Goal: Task Accomplishment & Management: Complete application form

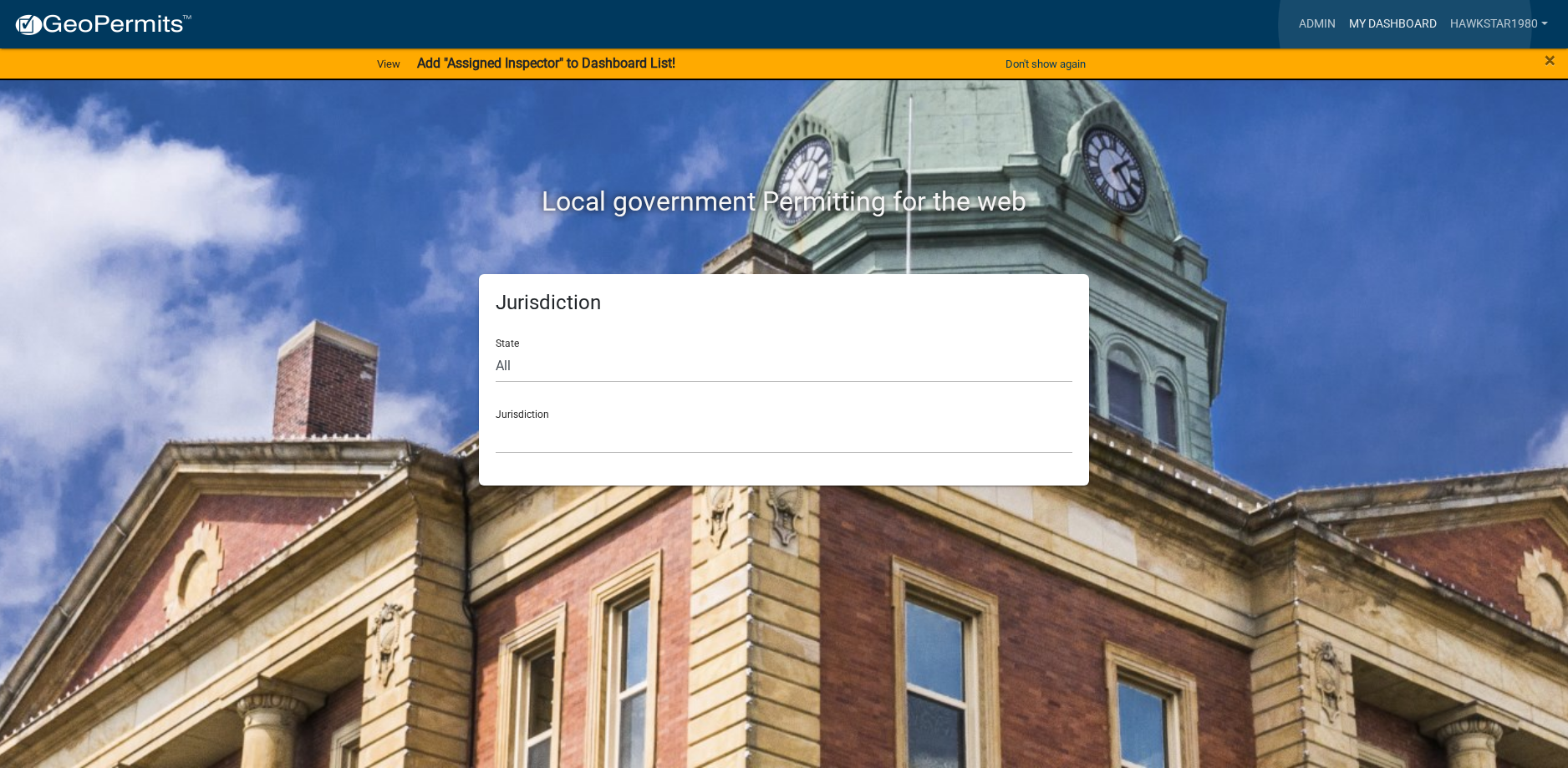
click at [1405, 25] on link "My Dashboard" at bounding box center [1393, 24] width 101 height 31
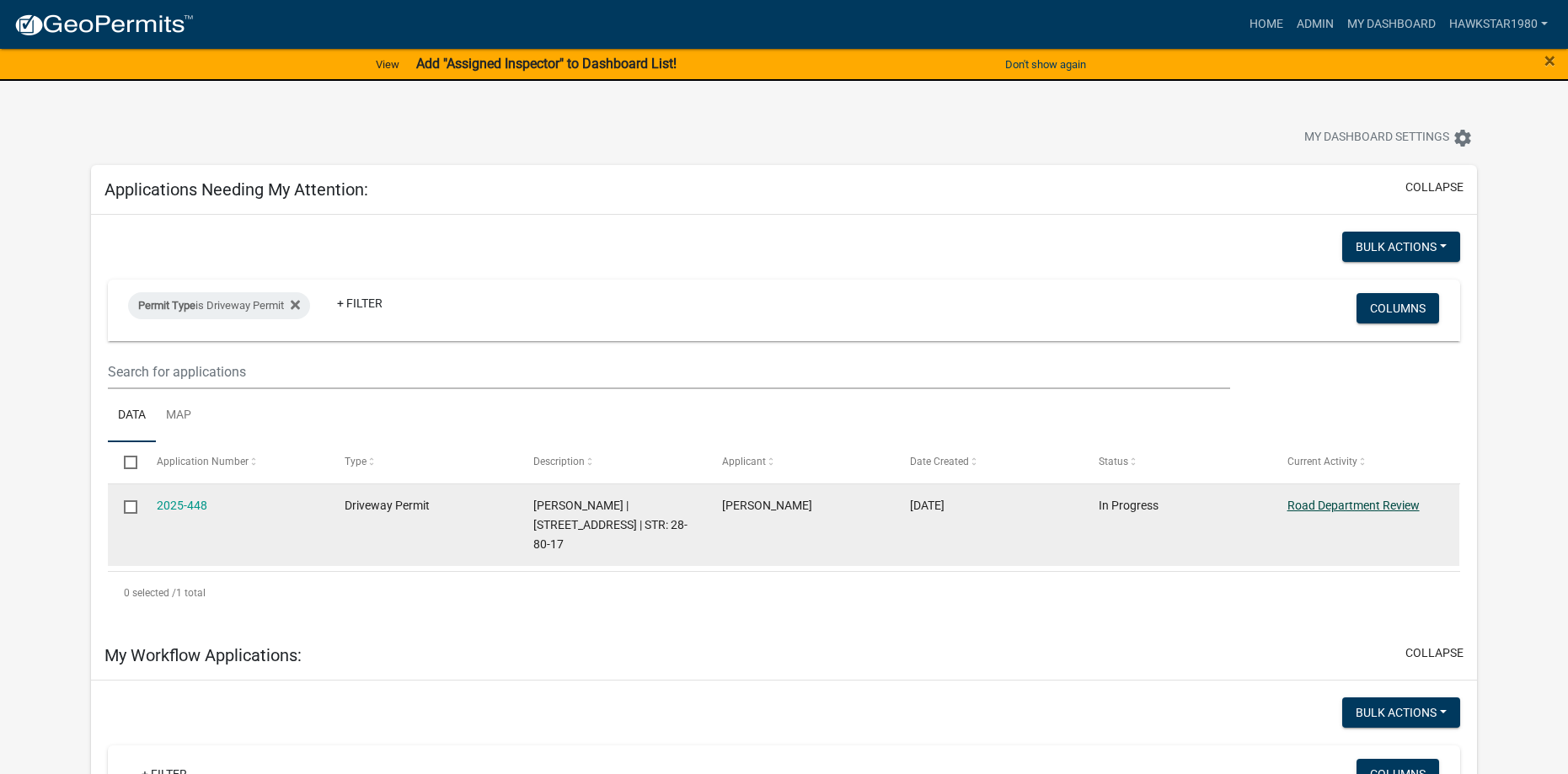
click at [1342, 501] on link "Road Department Review" at bounding box center [1353, 505] width 132 height 14
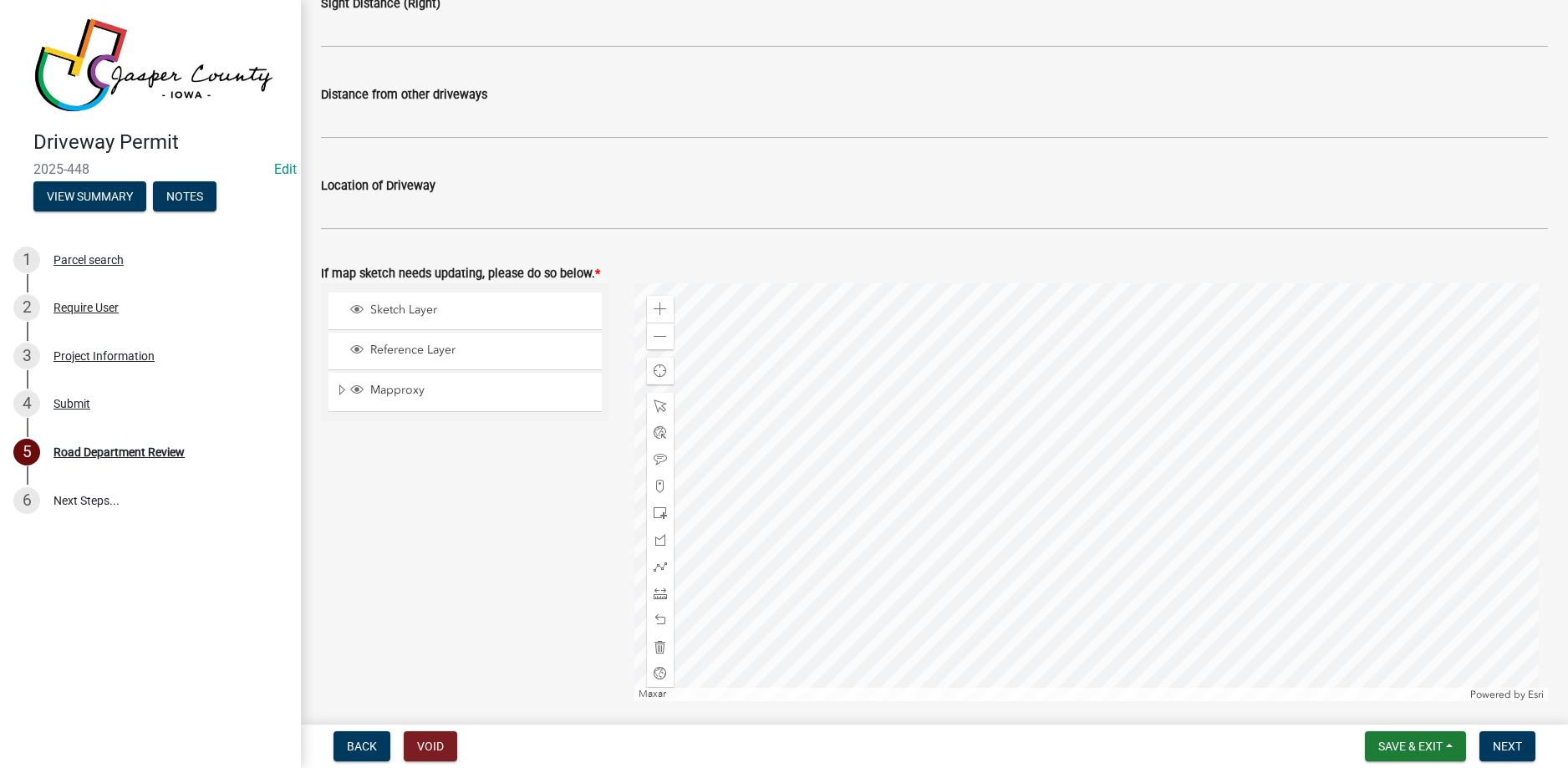
scroll to position [752, 0]
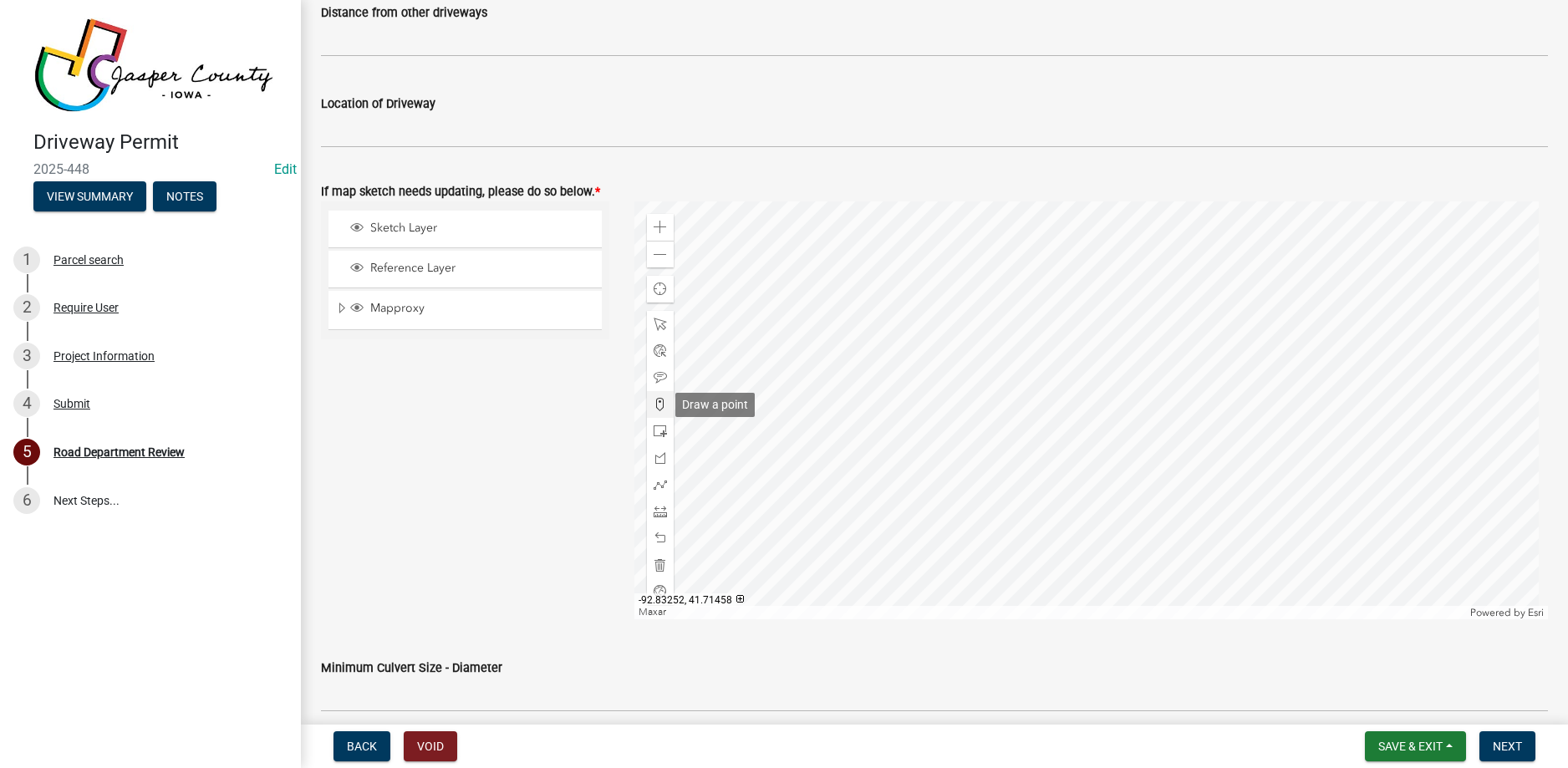
click at [654, 401] on span at bounding box center [661, 405] width 14 height 14
click at [1141, 518] on div at bounding box center [1091, 410] width 914 height 418
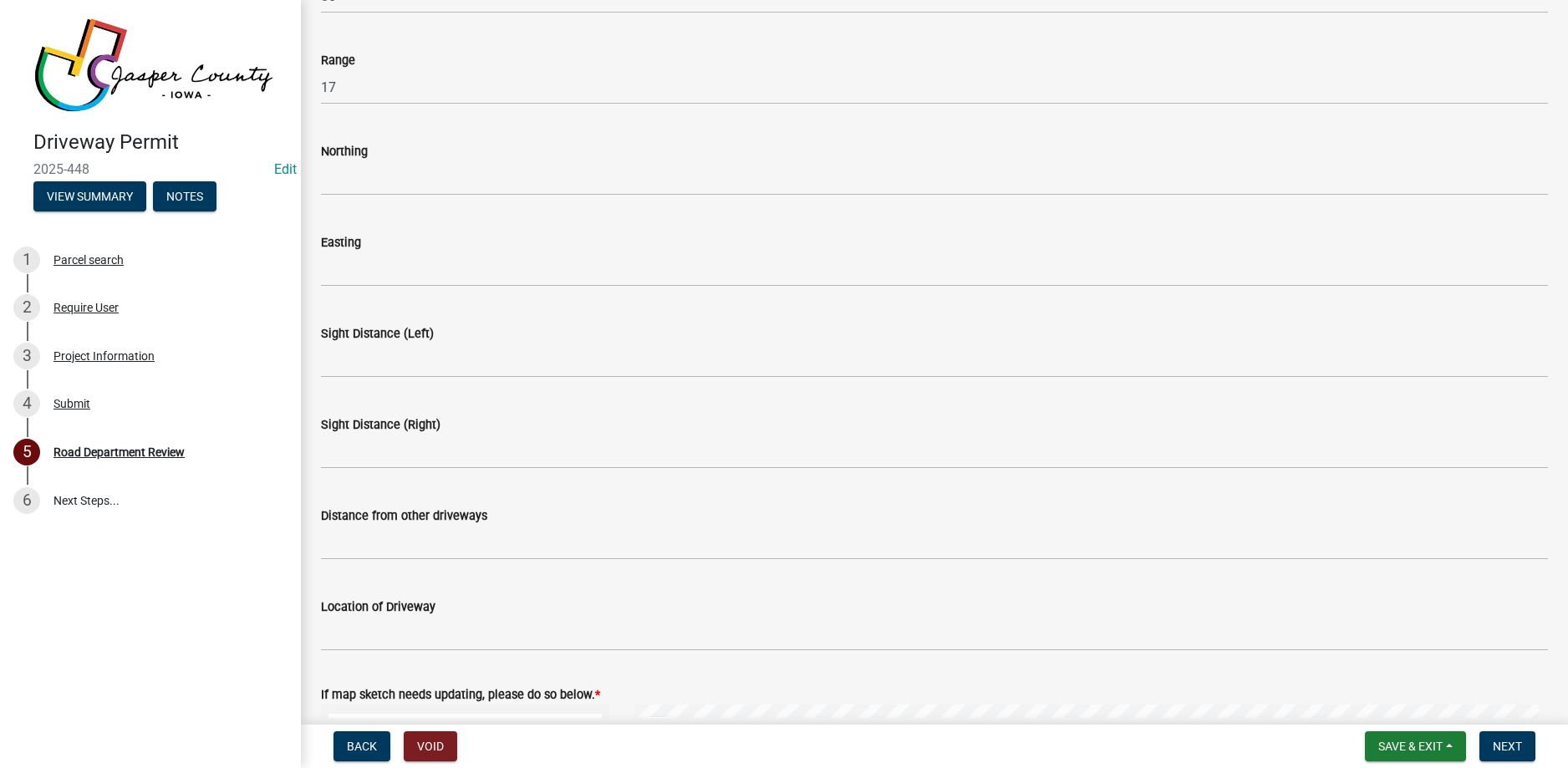
scroll to position [168, 0]
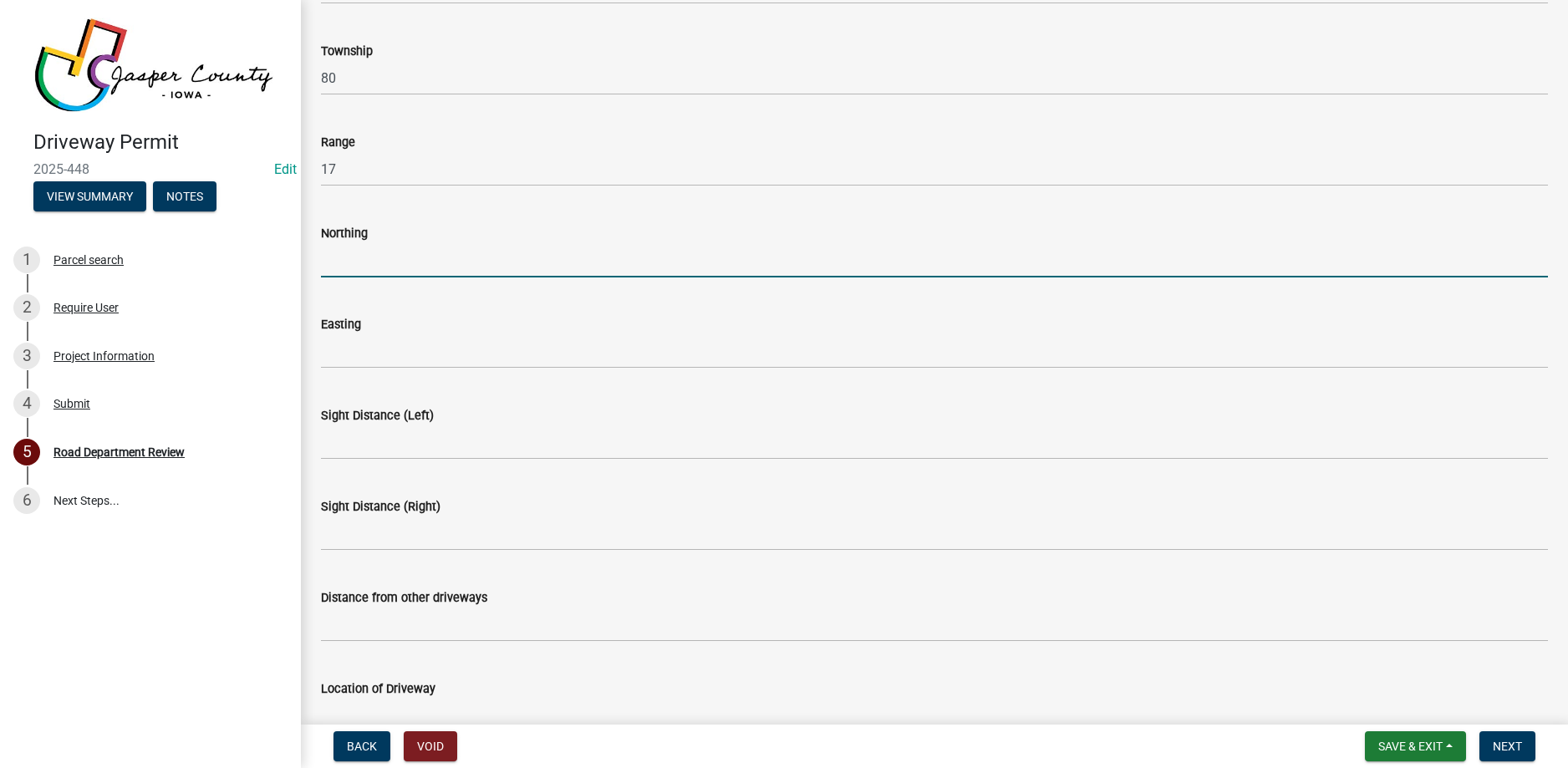
click at [403, 256] on input "Northing" at bounding box center [935, 260] width 1227 height 34
type input "41.71358"
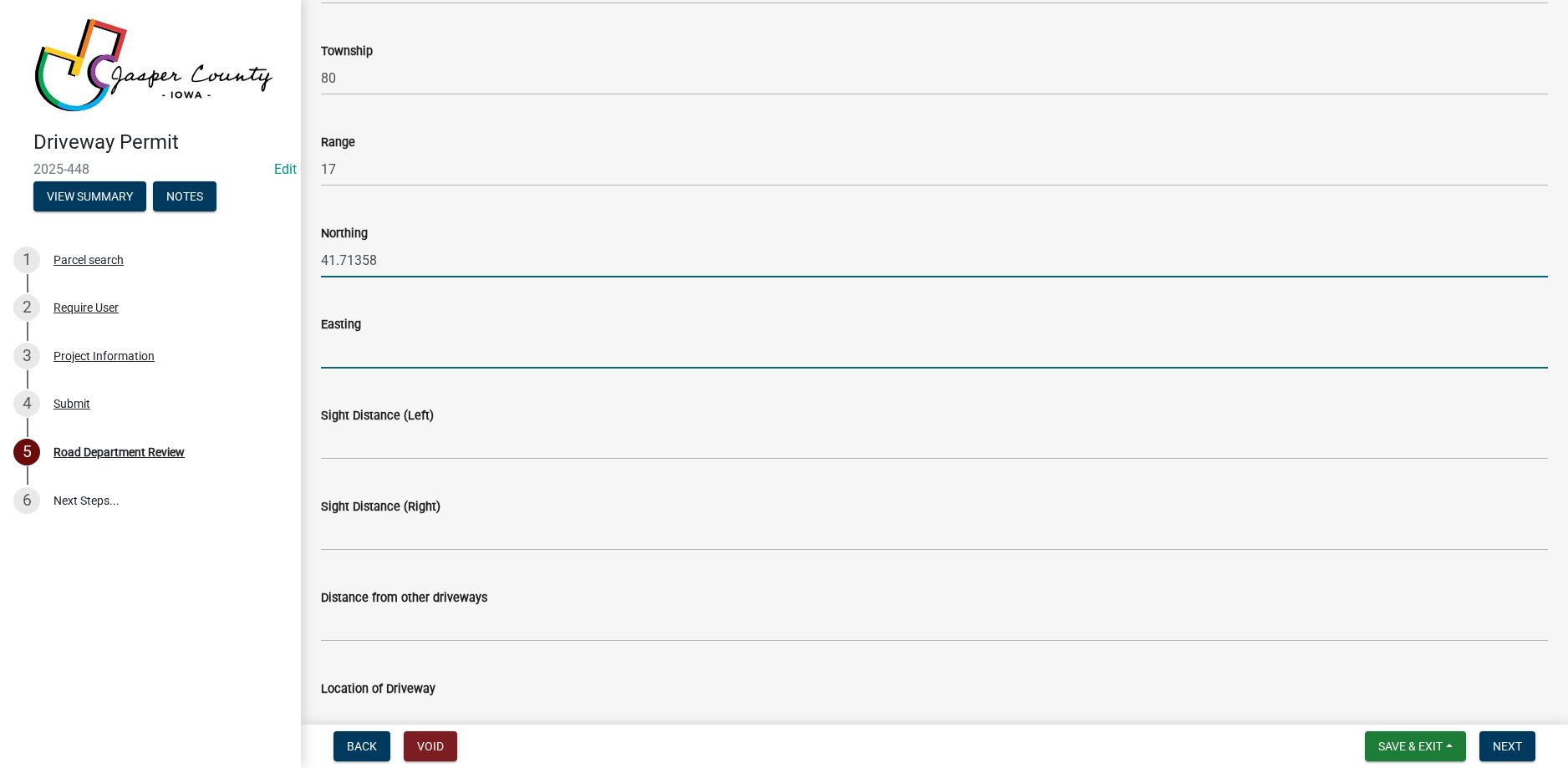
click at [504, 344] on input "Easting" at bounding box center [935, 351] width 1227 height 34
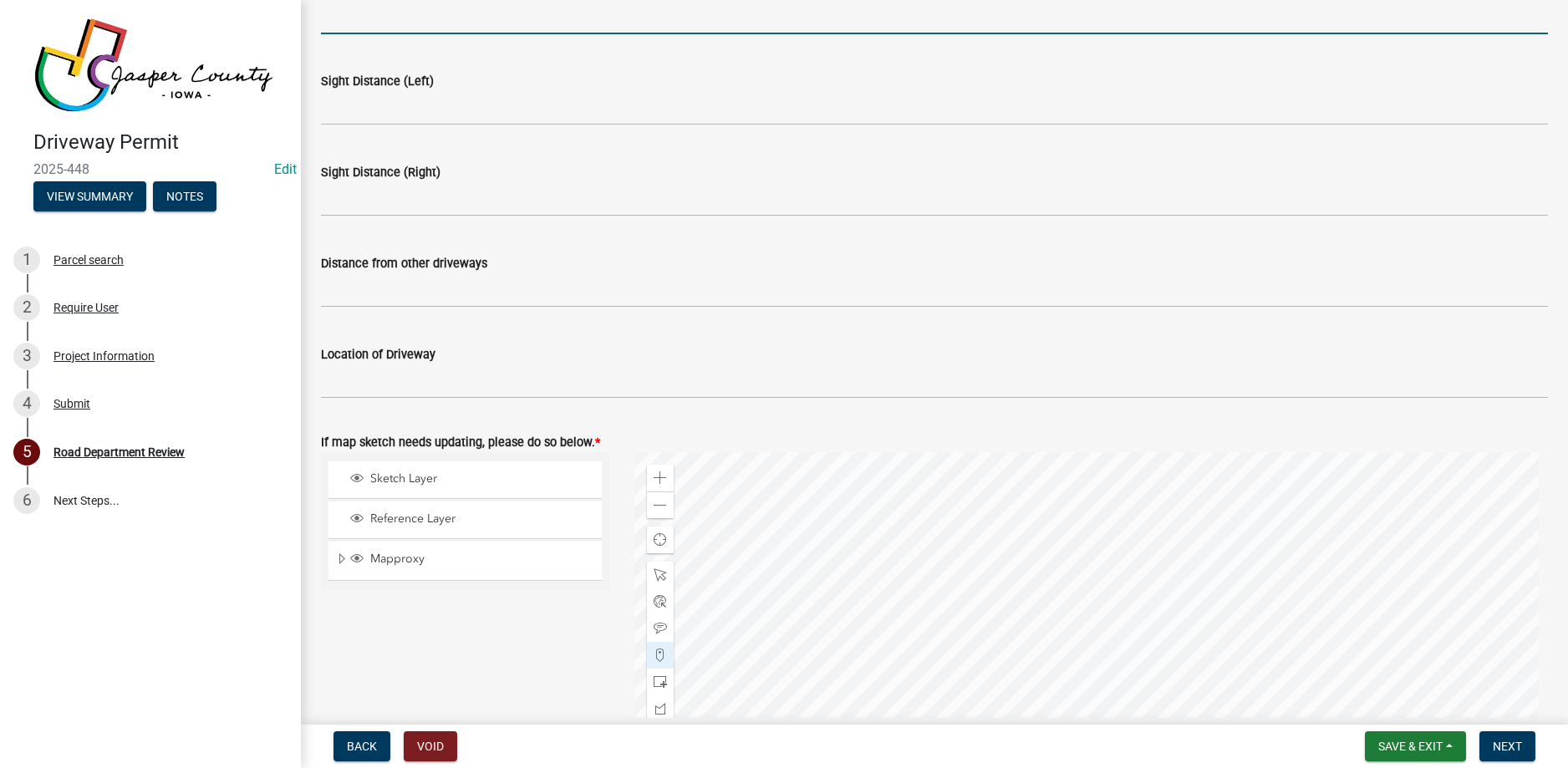
scroll to position [418, 0]
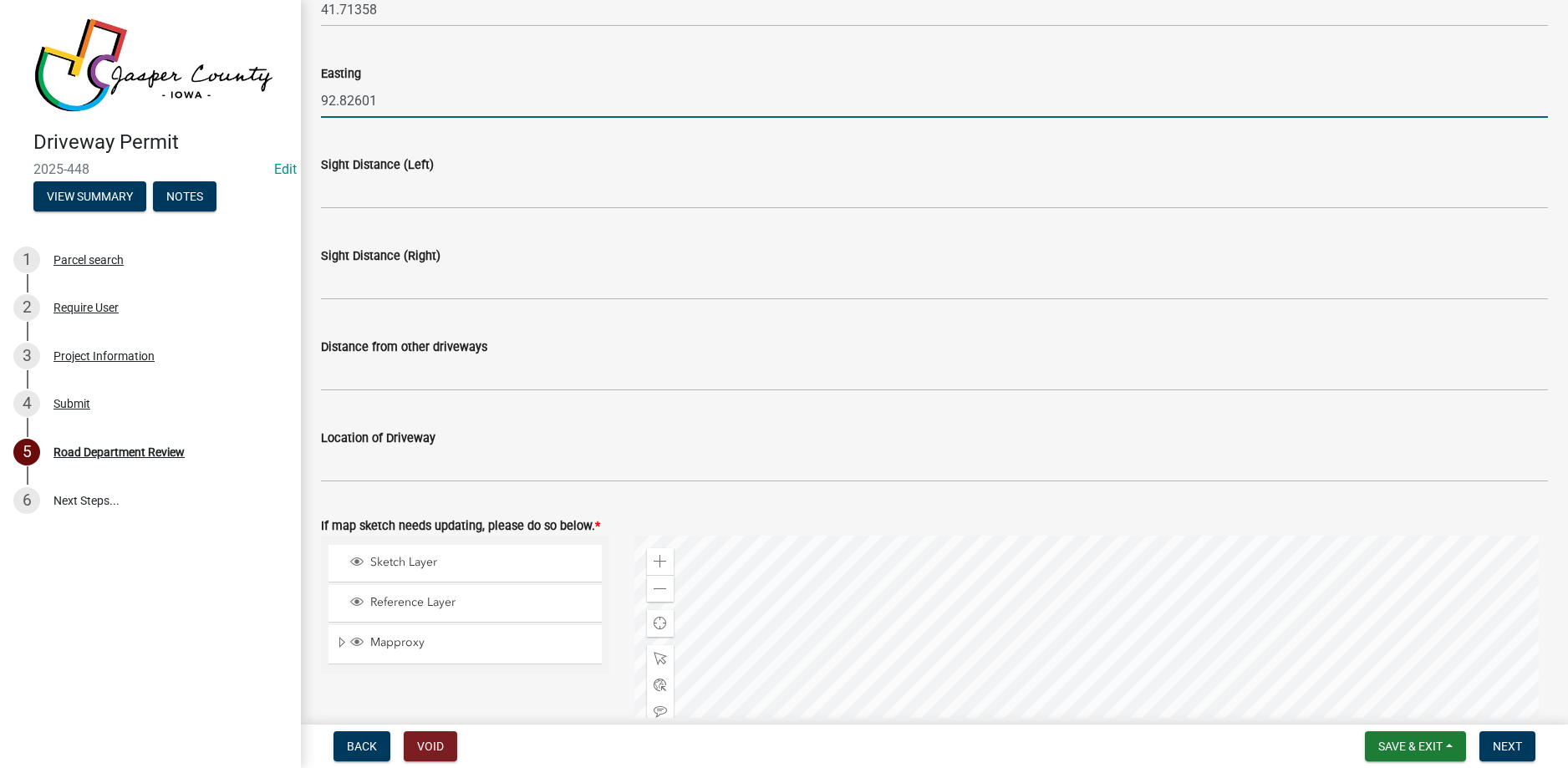
click at [321, 100] on input "92.82601" at bounding box center [935, 100] width 1227 height 34
type input "-92.82601"
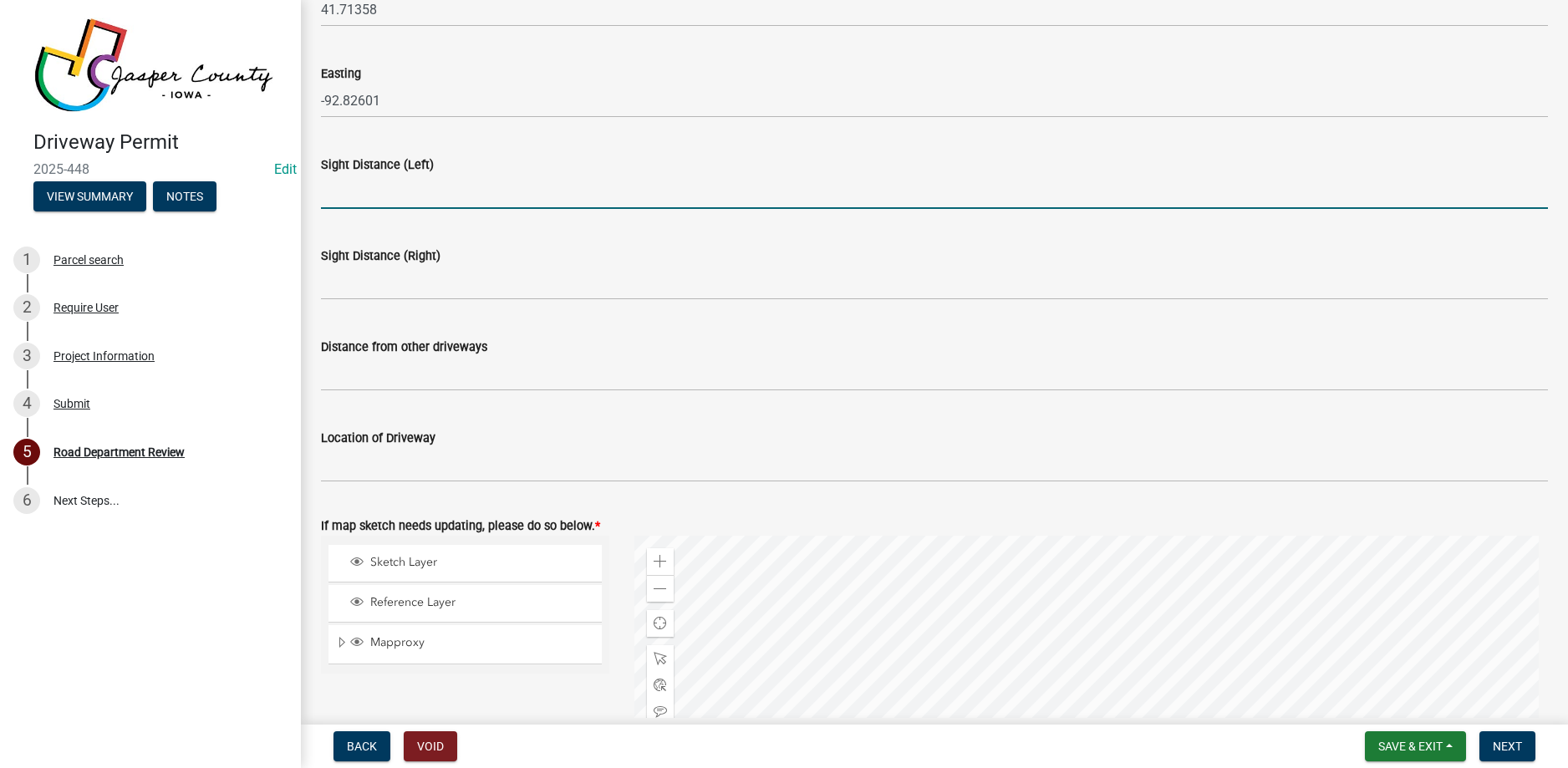
click at [432, 194] on input "Sight Distance (Left)" at bounding box center [935, 191] width 1227 height 34
type input "500+"
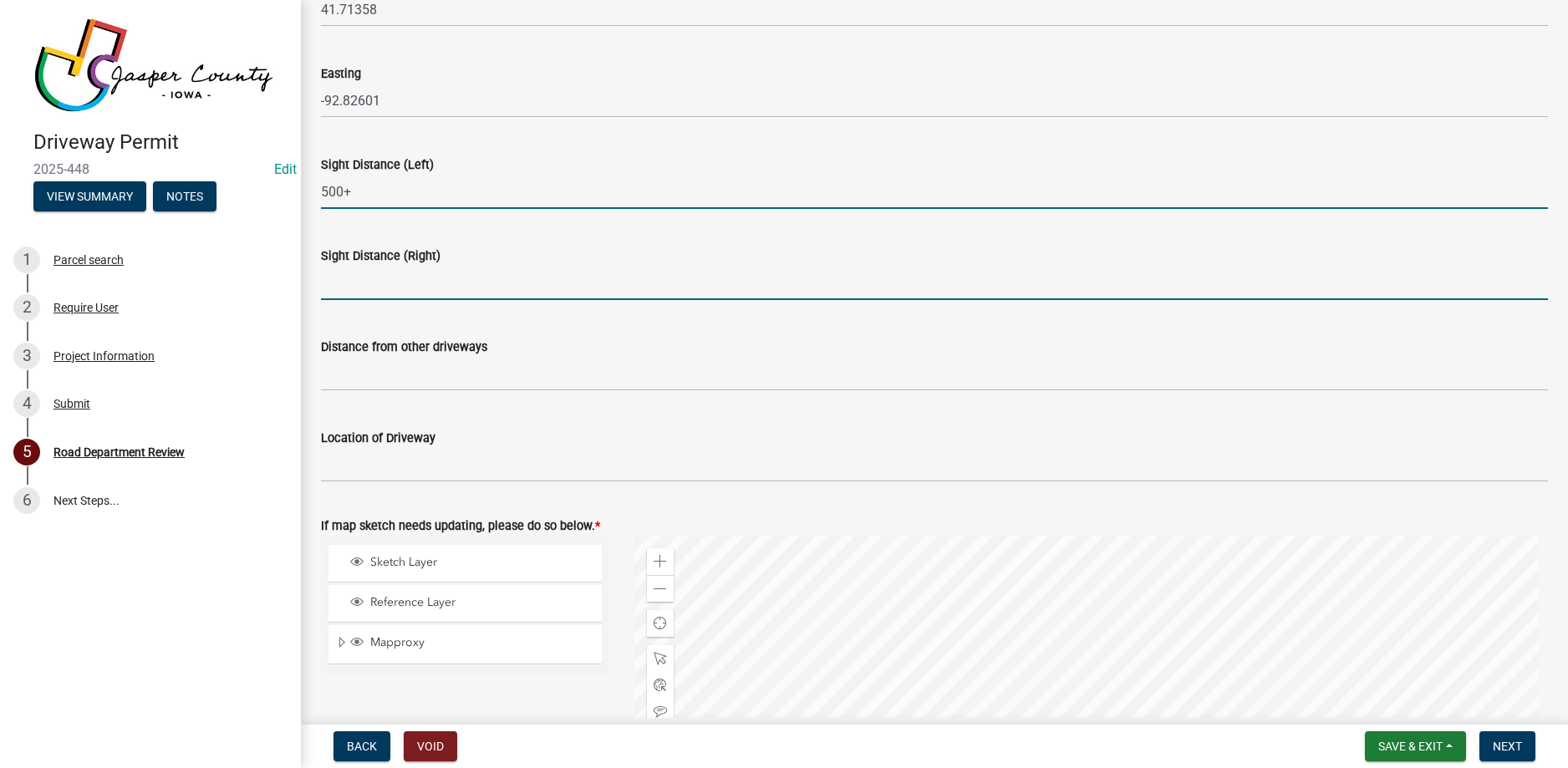
click at [395, 293] on input "Sight Distance (Right)" at bounding box center [935, 282] width 1227 height 34
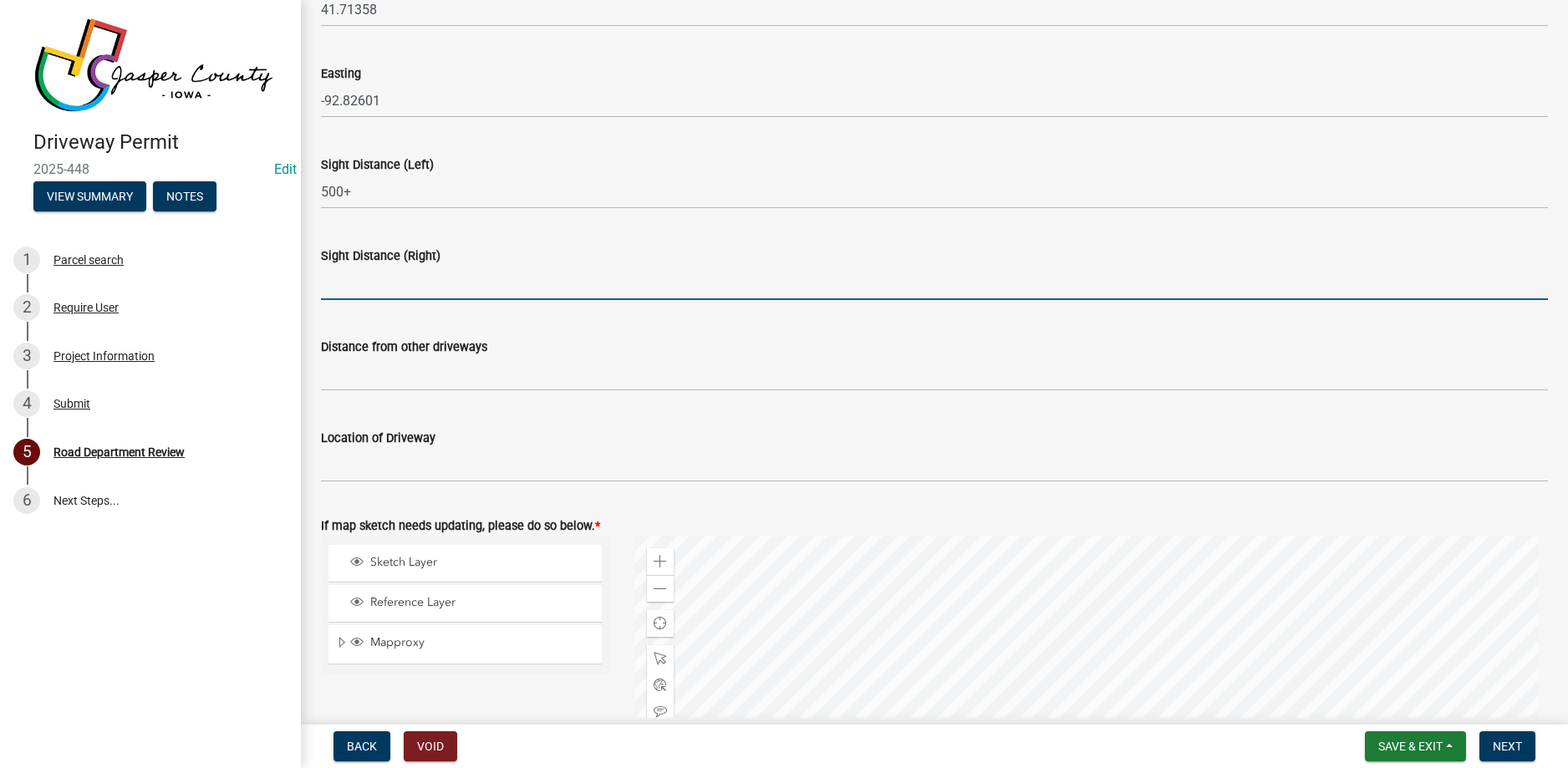
type input "500+"
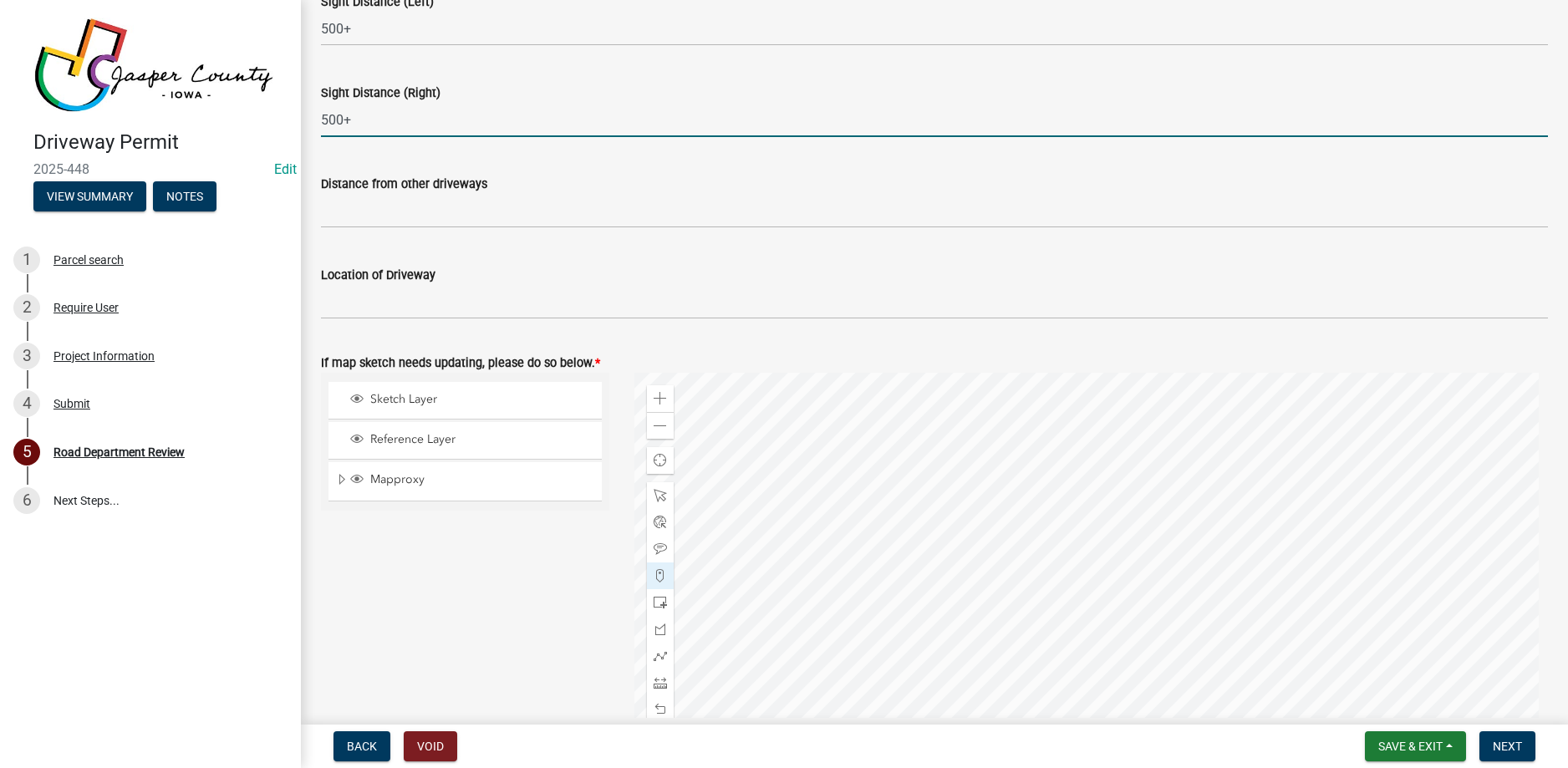
scroll to position [585, 0]
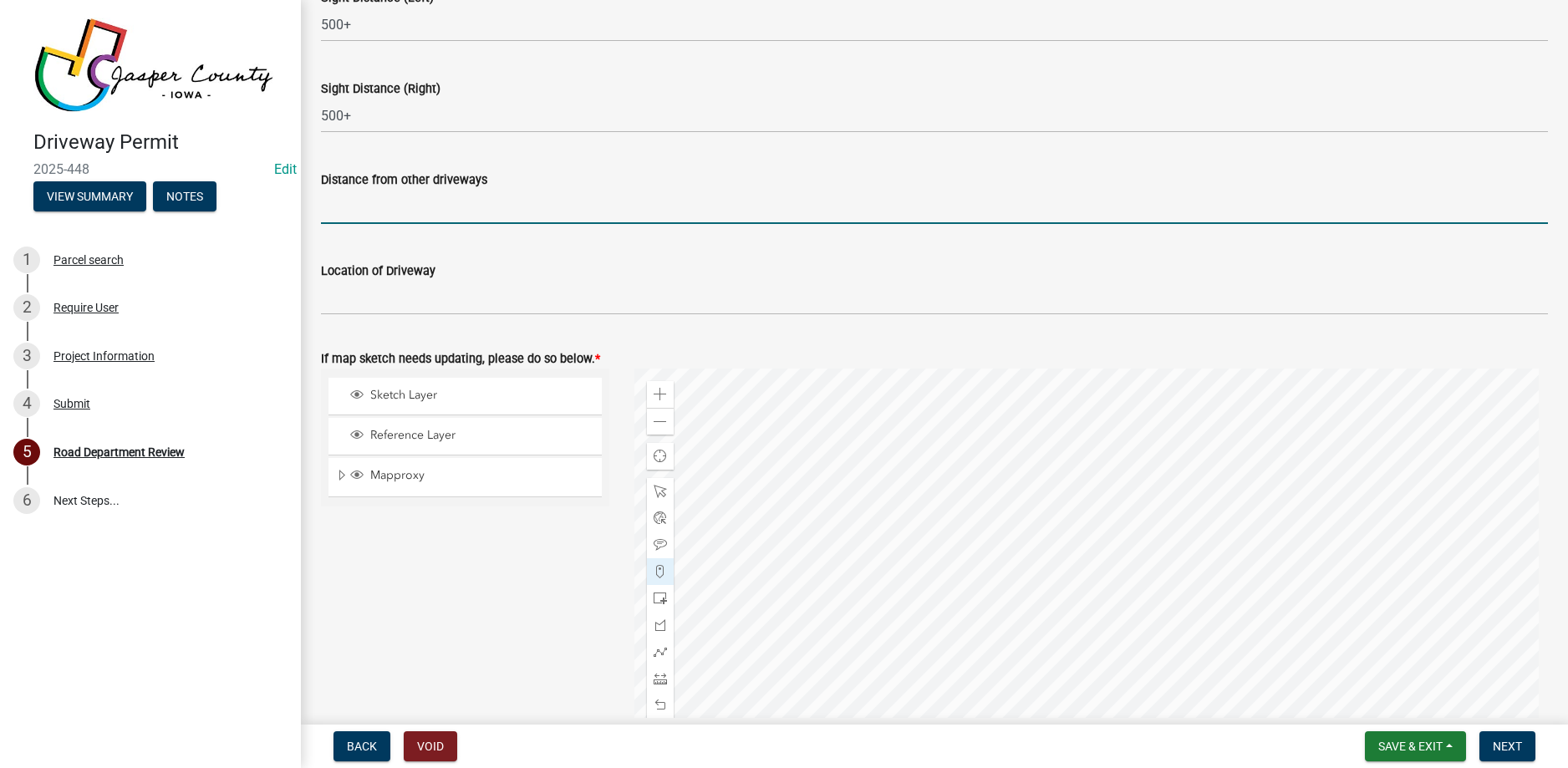
click at [473, 211] on input "Distance from other driveways" at bounding box center [935, 207] width 1227 height 34
click at [397, 207] on input "Distance from other driveways" at bounding box center [935, 207] width 1227 height 34
click at [414, 208] on input "1502'" at bounding box center [935, 207] width 1227 height 34
type input "1502' northwest of entrance at [STREET_ADDRESS]"
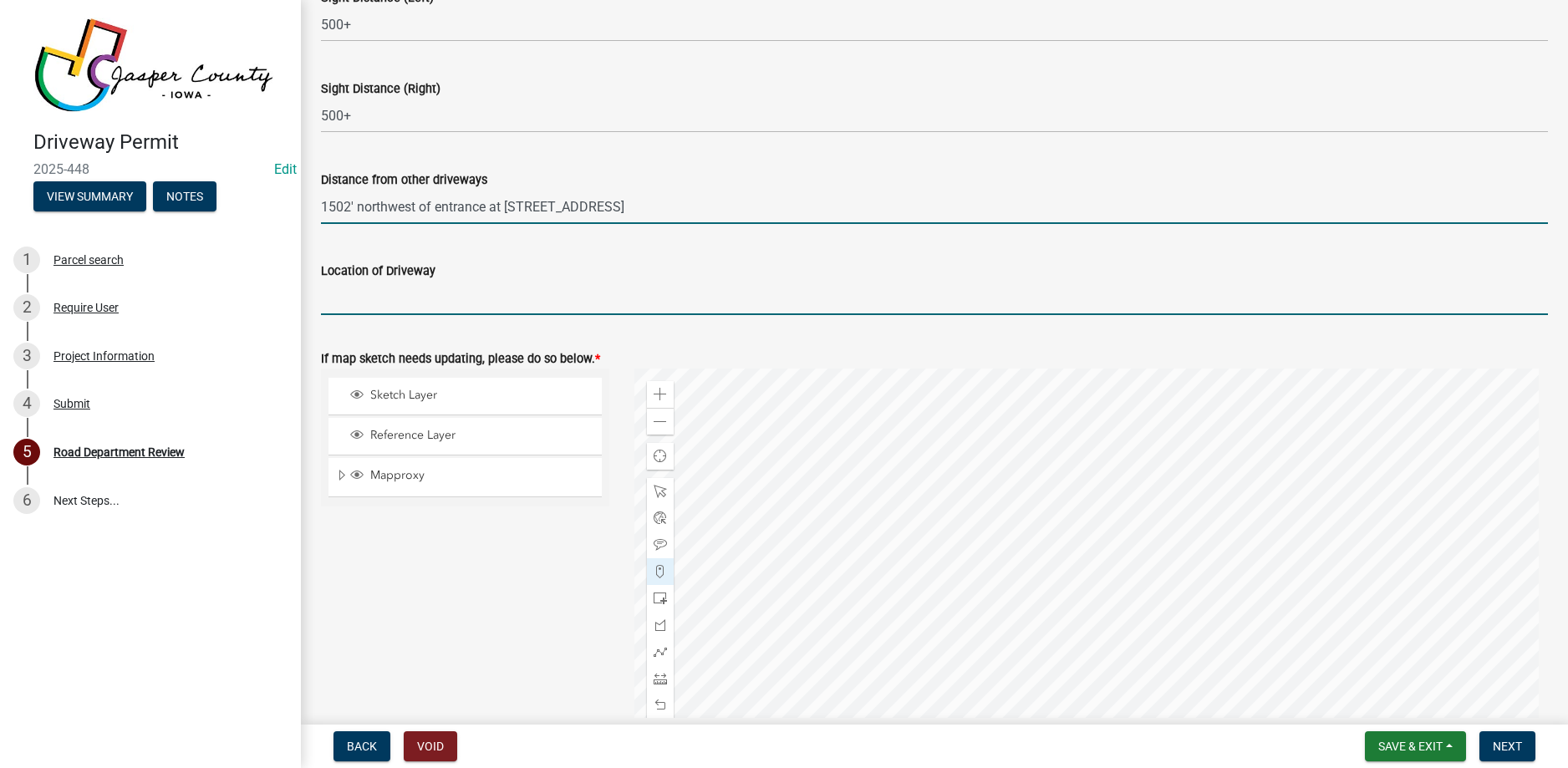
click at [342, 308] on input "Location of Driveway" at bounding box center [935, 298] width 1227 height 34
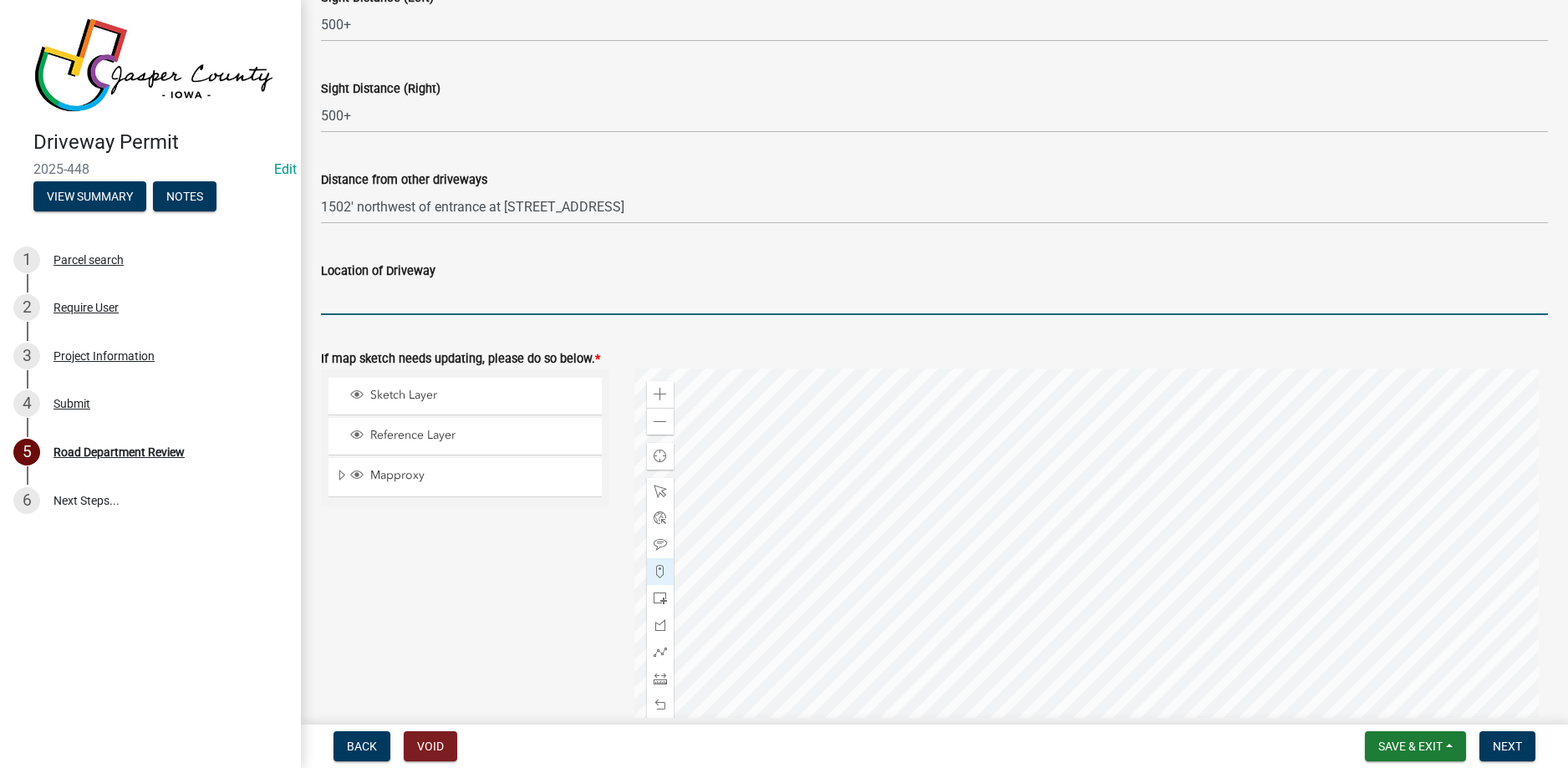
click at [400, 303] on input "Location of Driveway" at bounding box center [935, 298] width 1227 height 34
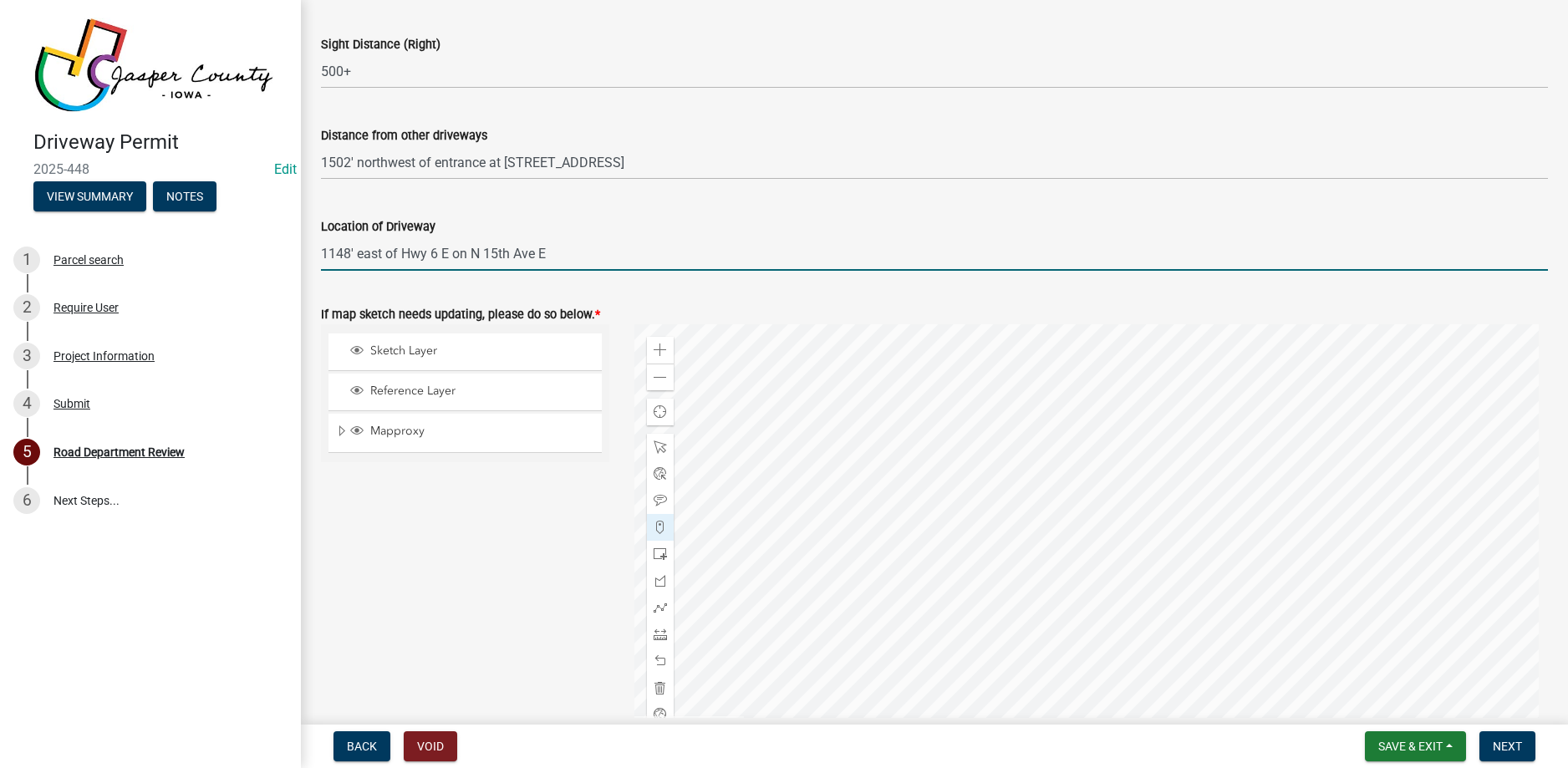
scroll to position [752, 0]
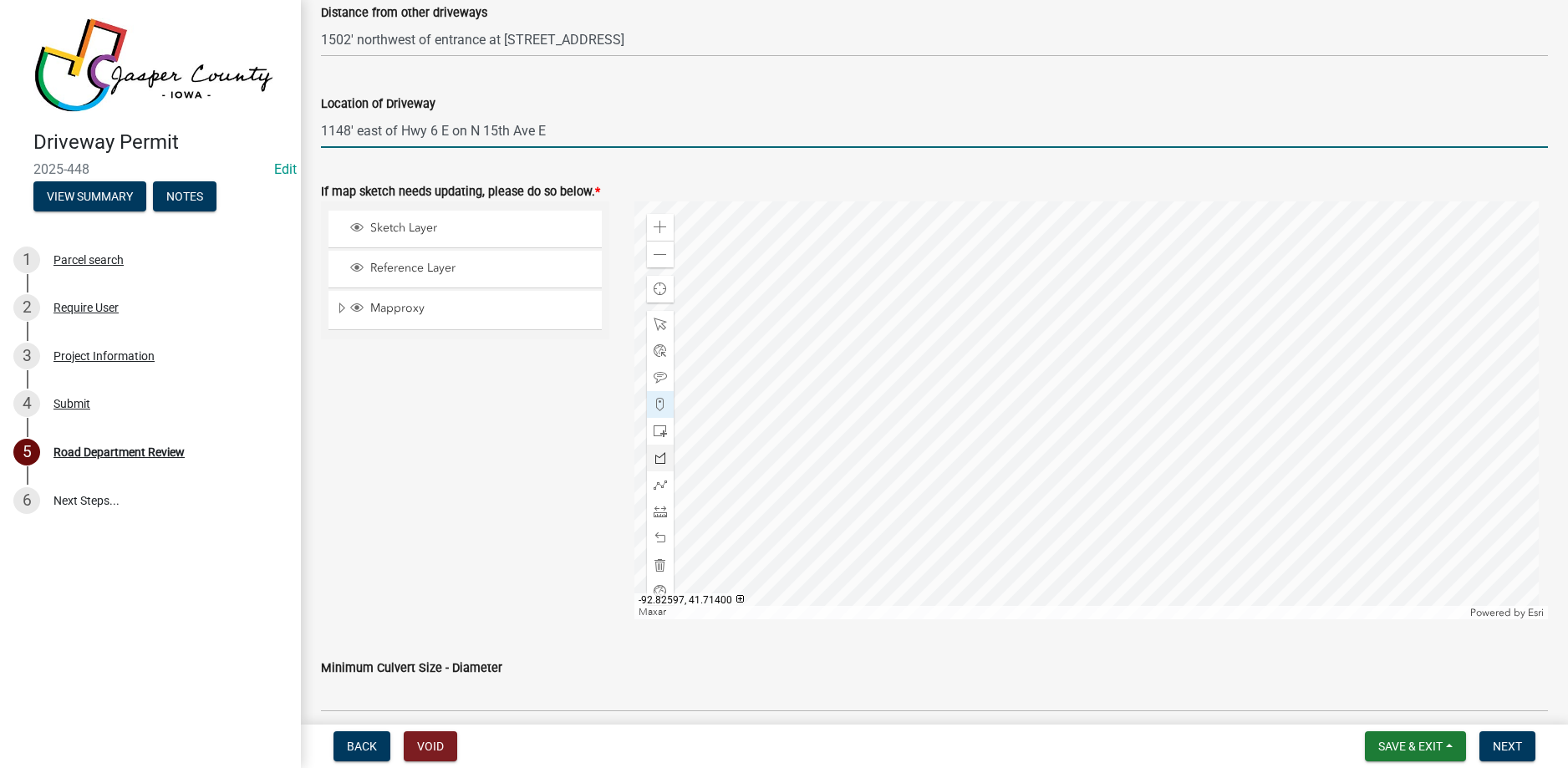
type input "1148' east of Hwy 6 E on N 15th Ave E"
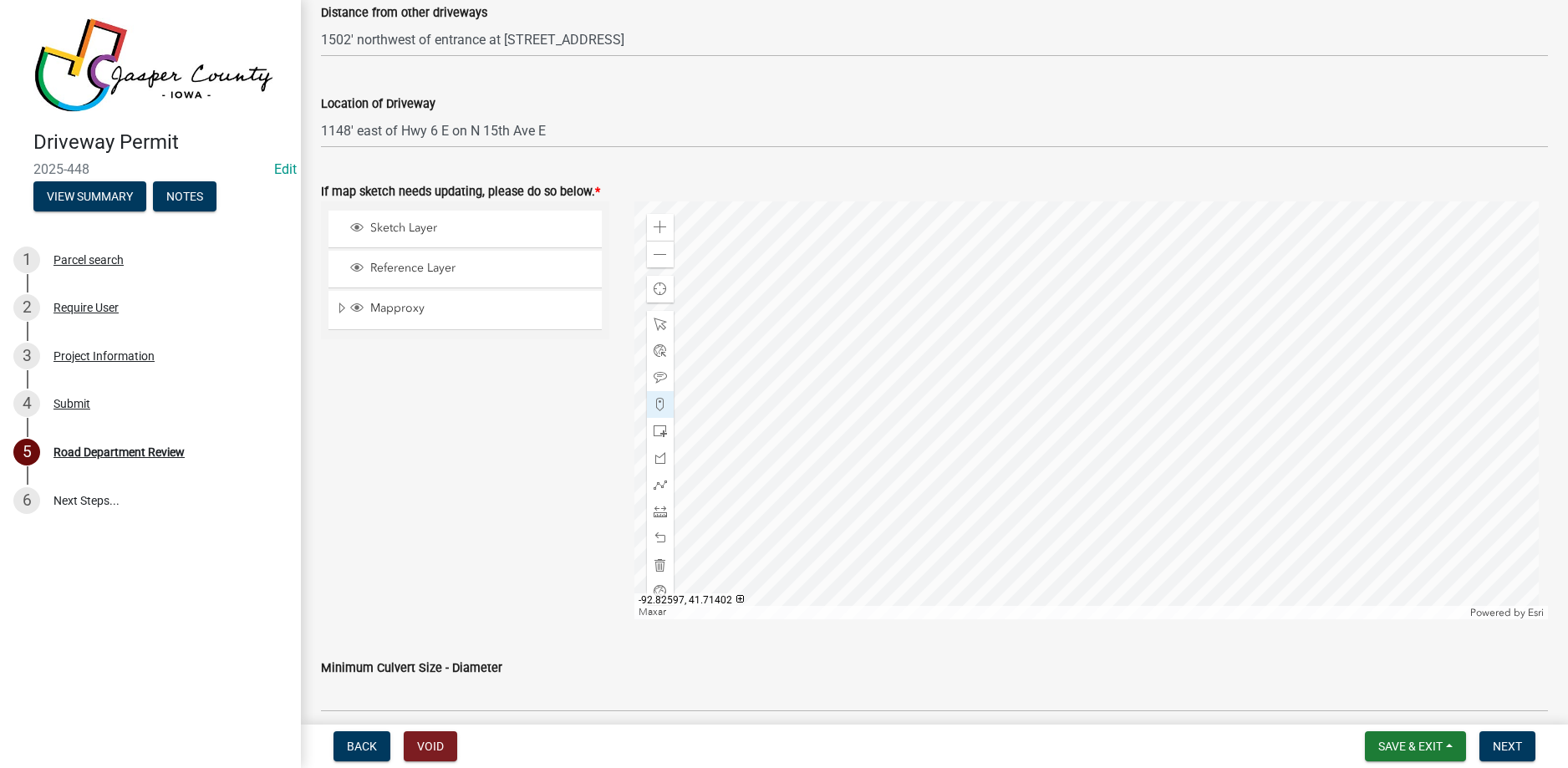
click at [885, 381] on div at bounding box center [1091, 410] width 914 height 418
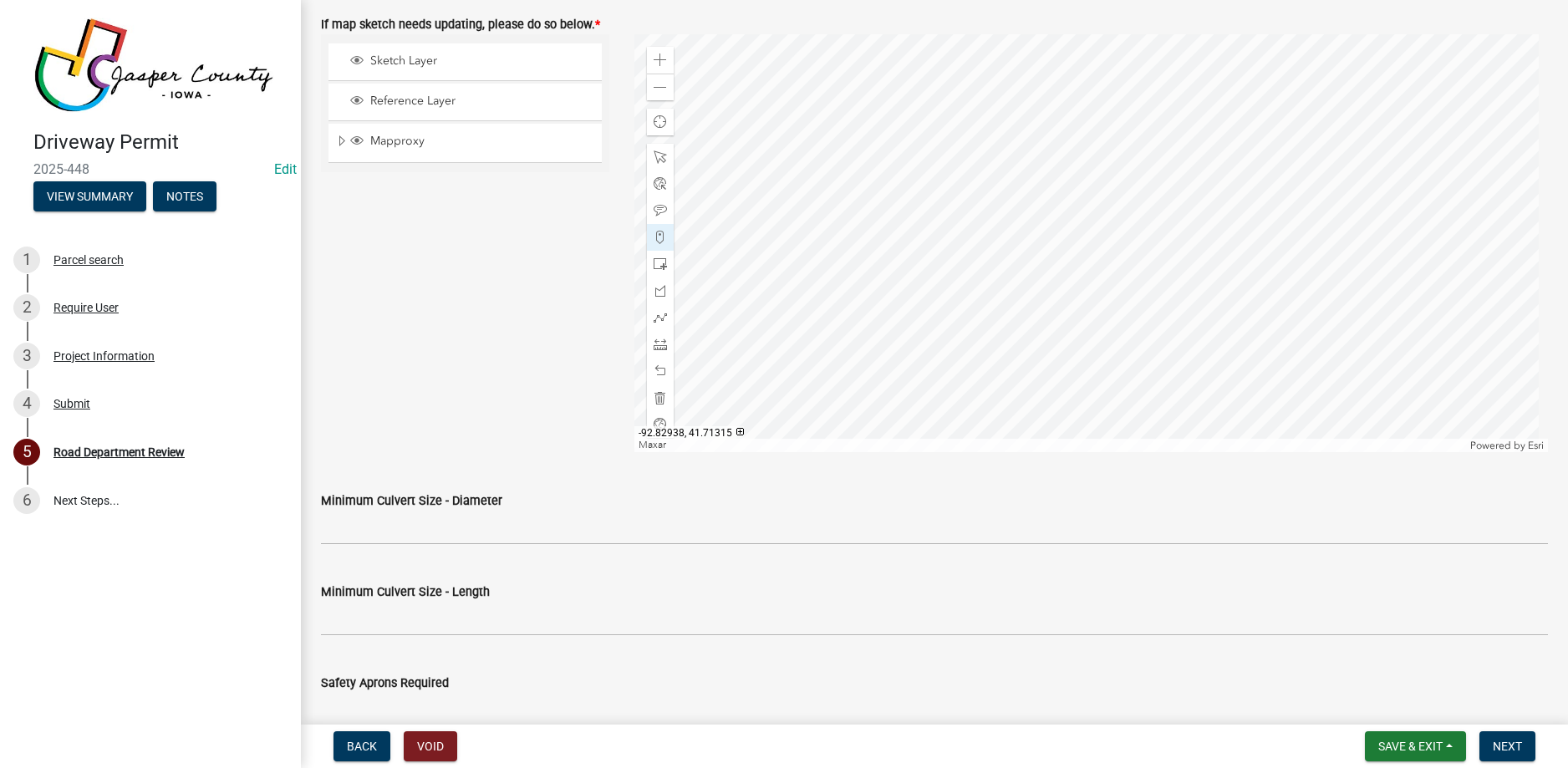
scroll to position [1003, 0]
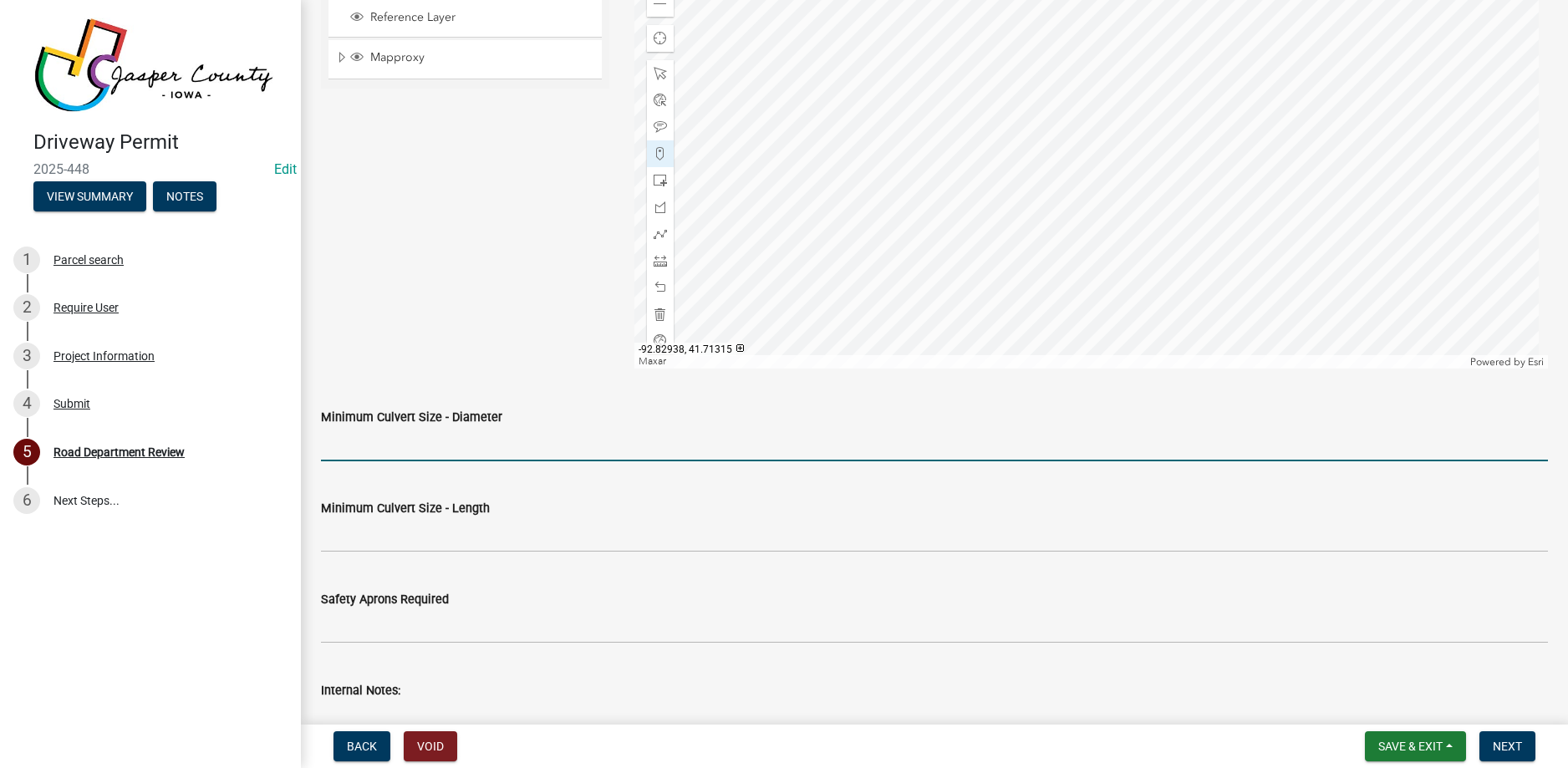
click at [479, 442] on input "Minimum Culvert Size - Diameter" at bounding box center [935, 444] width 1227 height 34
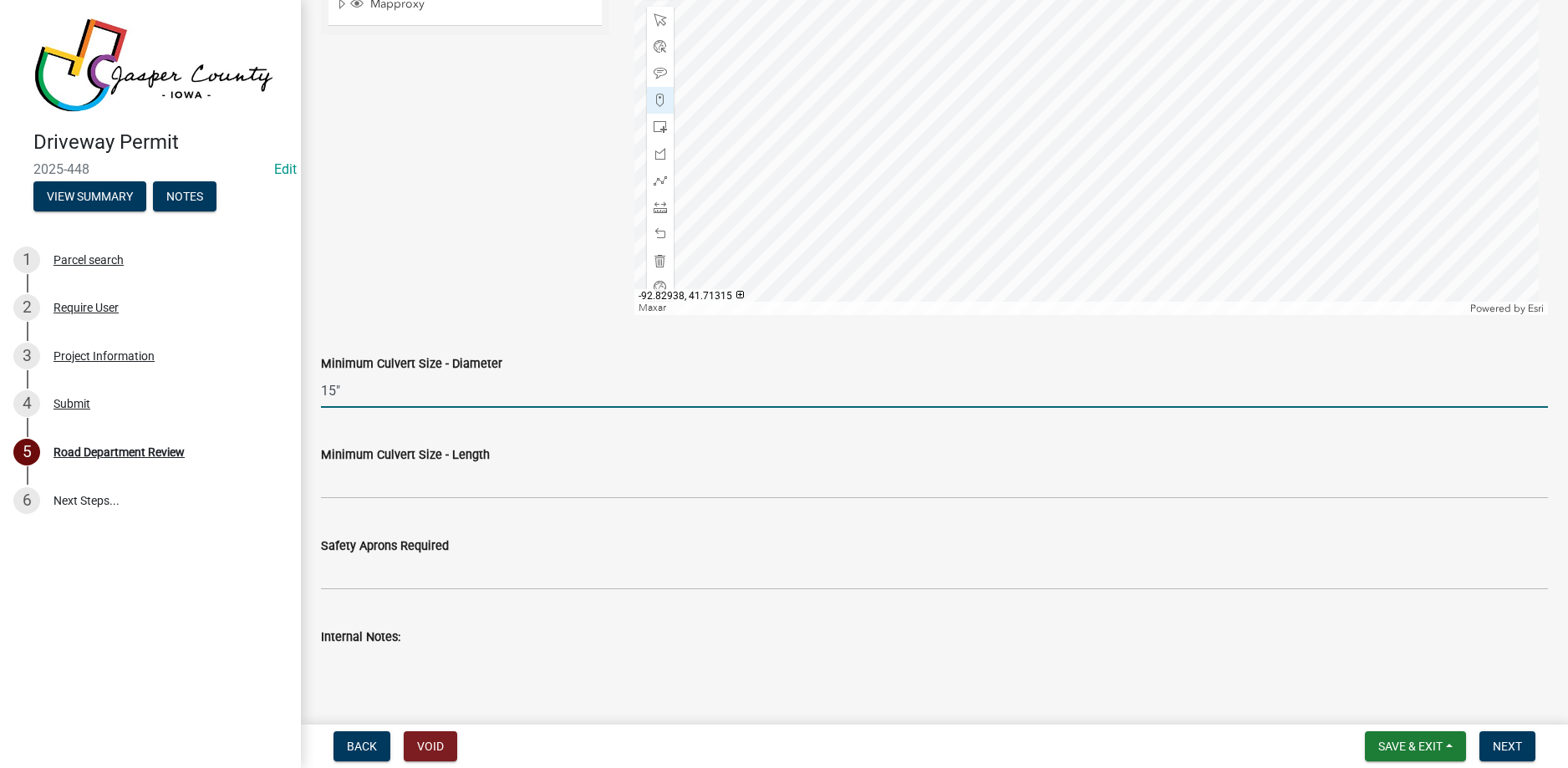
scroll to position [1086, 0]
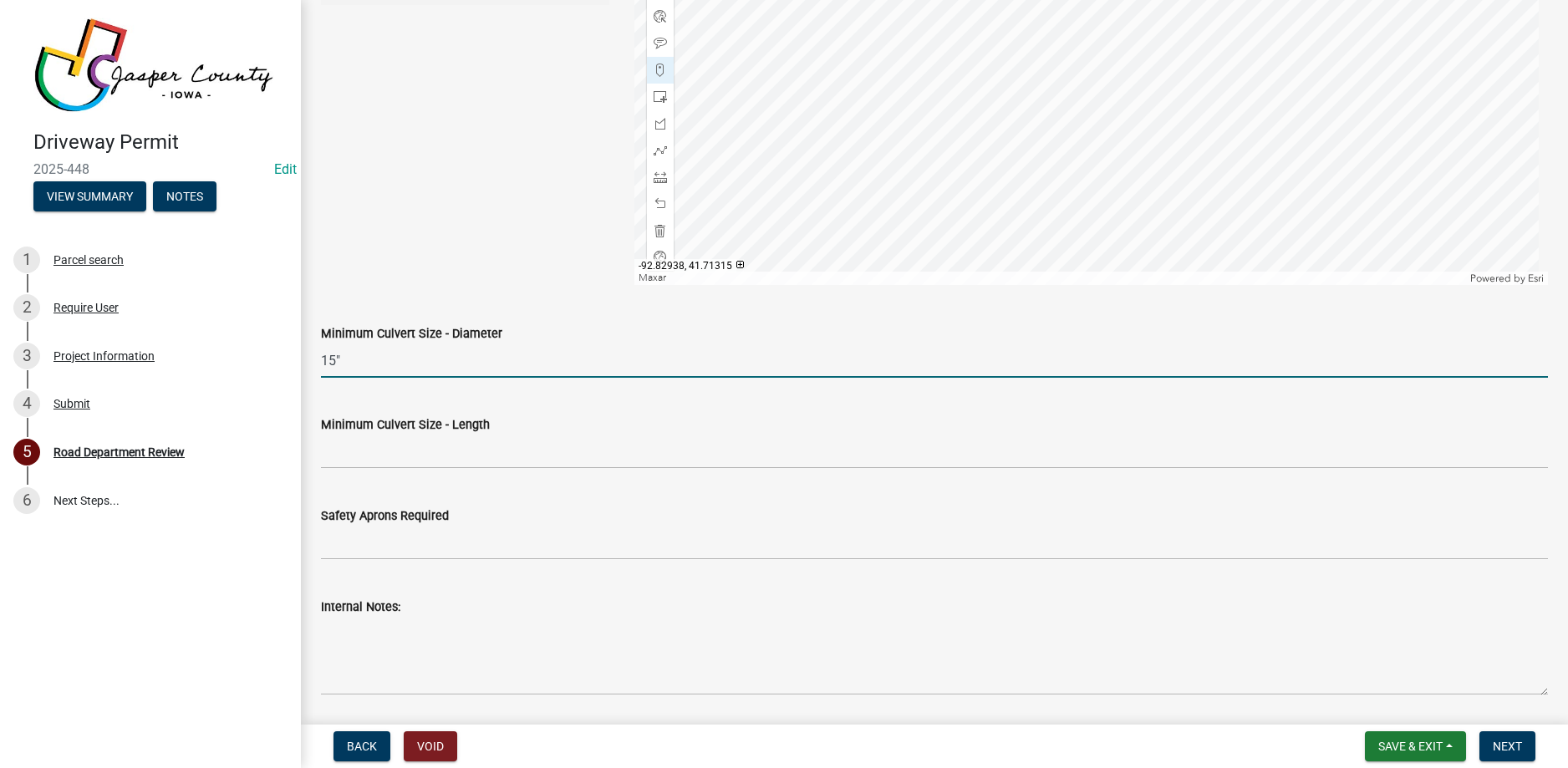
type input "15""
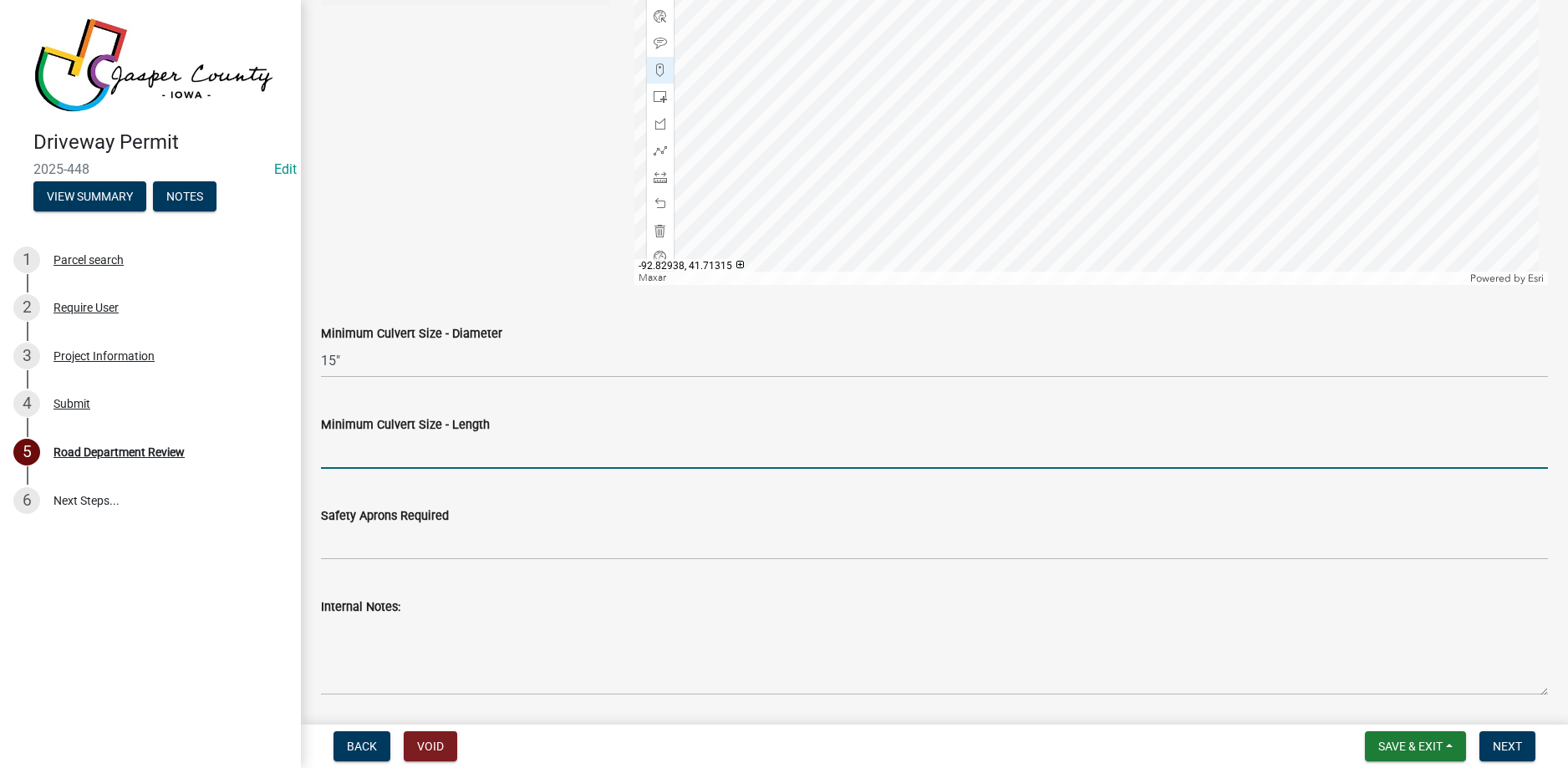
click at [477, 449] on input "Minimum Culvert Size - Length" at bounding box center [935, 452] width 1227 height 34
type input "42'"
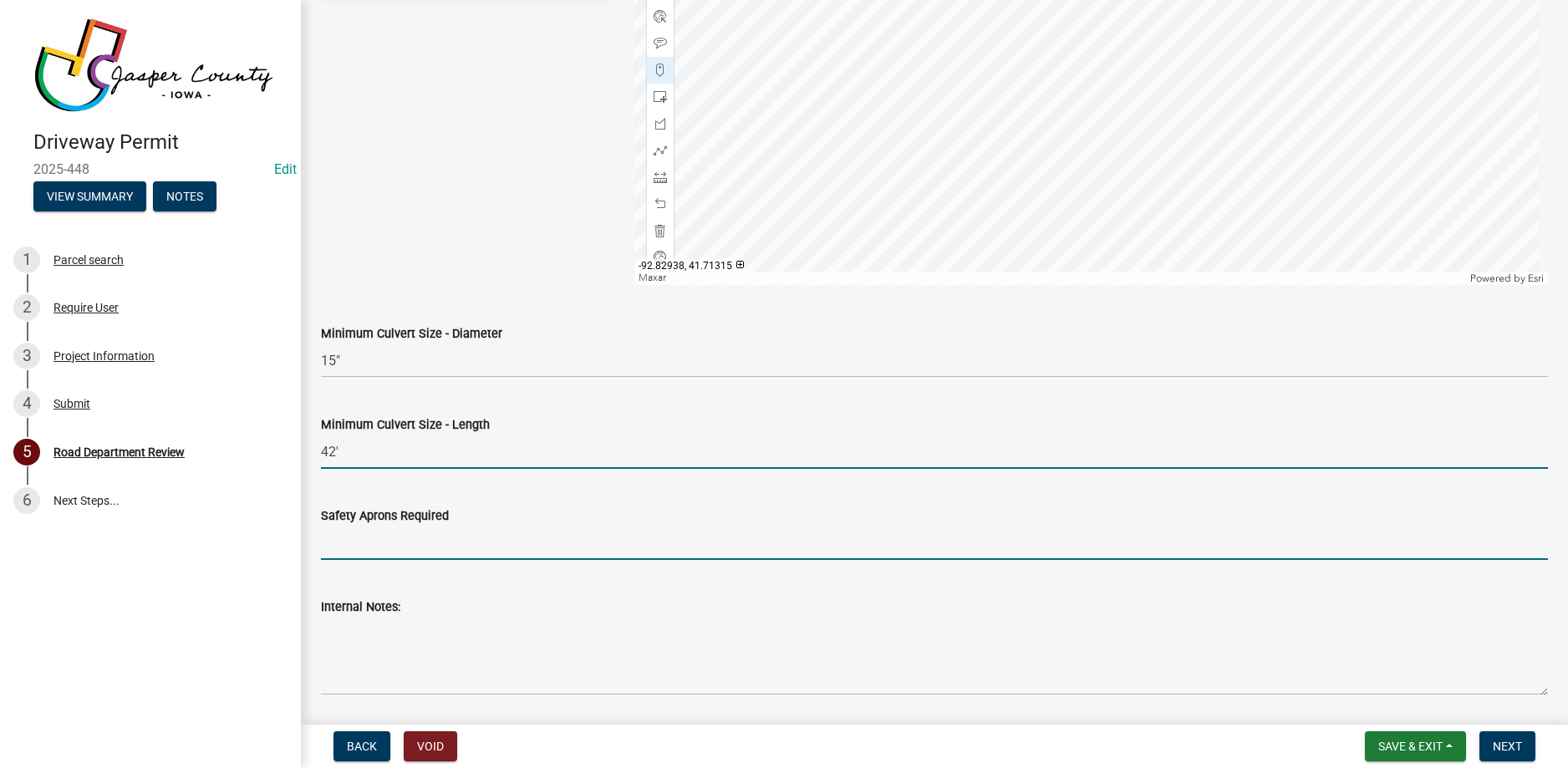
click at [454, 545] on input "Safety Aprons Required" at bounding box center [935, 543] width 1227 height 34
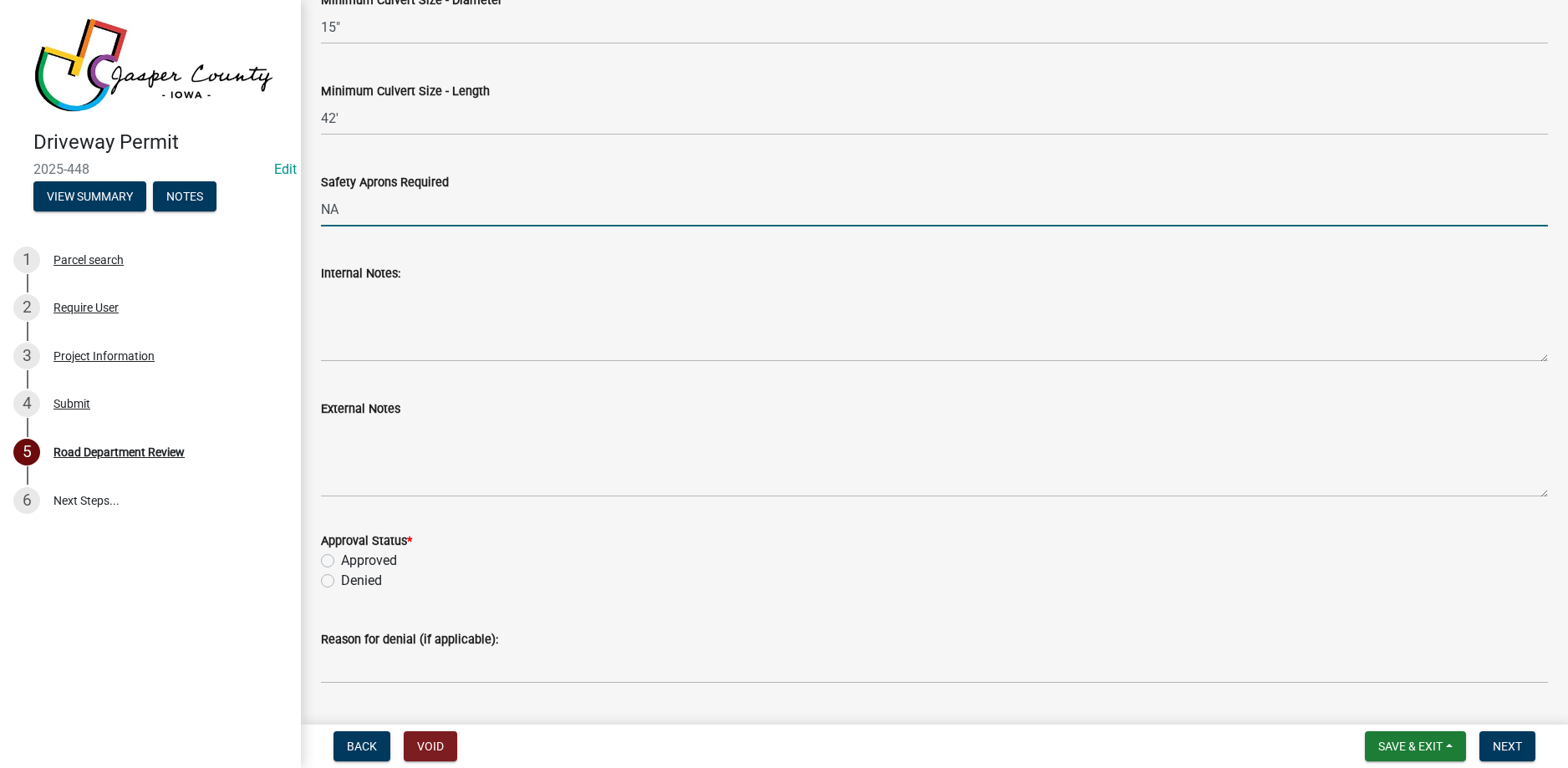
scroll to position [1420, 0]
type input "NA"
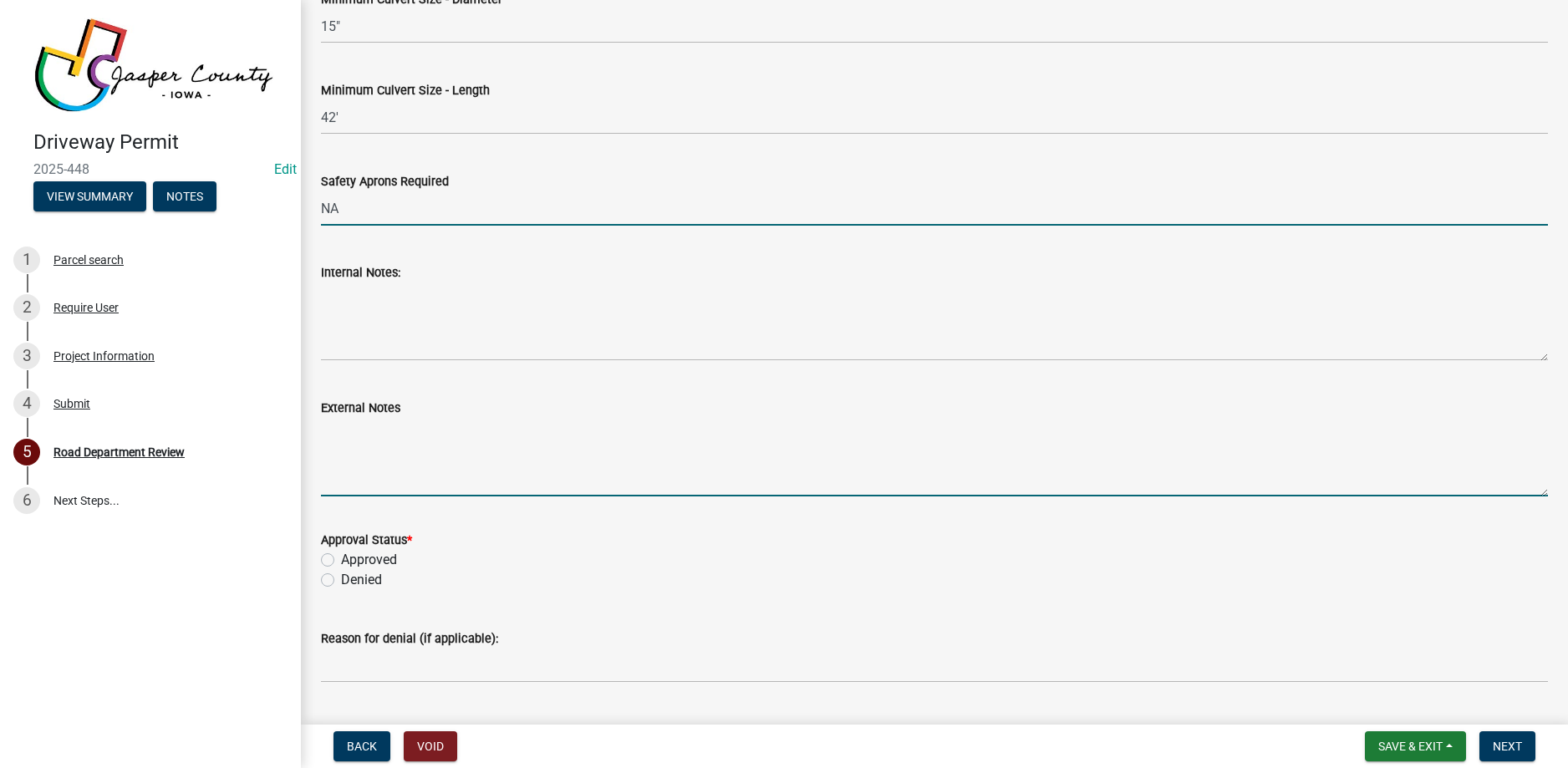
click at [356, 448] on textarea "External Notes" at bounding box center [935, 457] width 1227 height 78
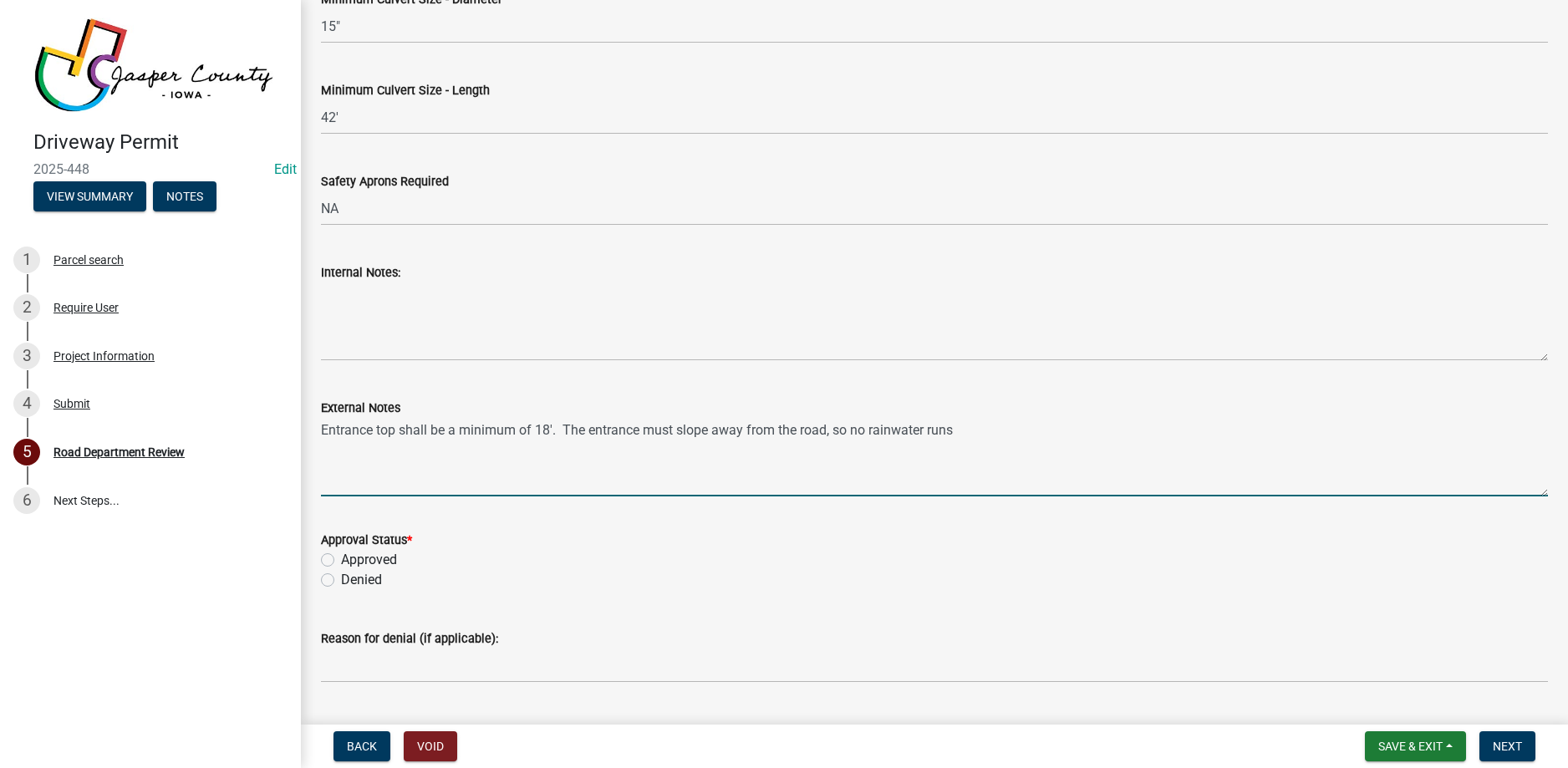
click at [972, 427] on textarea "Entrance top shall be a minimum of 18'. The entrance must slope away from the r…" at bounding box center [935, 457] width 1227 height 78
type textarea "Entrance top shall be a minimum of 18'. The entrance must slope away from the r…"
click at [341, 557] on label "Approved" at bounding box center [368, 559] width 56 height 20
click at [341, 557] on input "Approved" at bounding box center [346, 554] width 11 height 11
radio input "true"
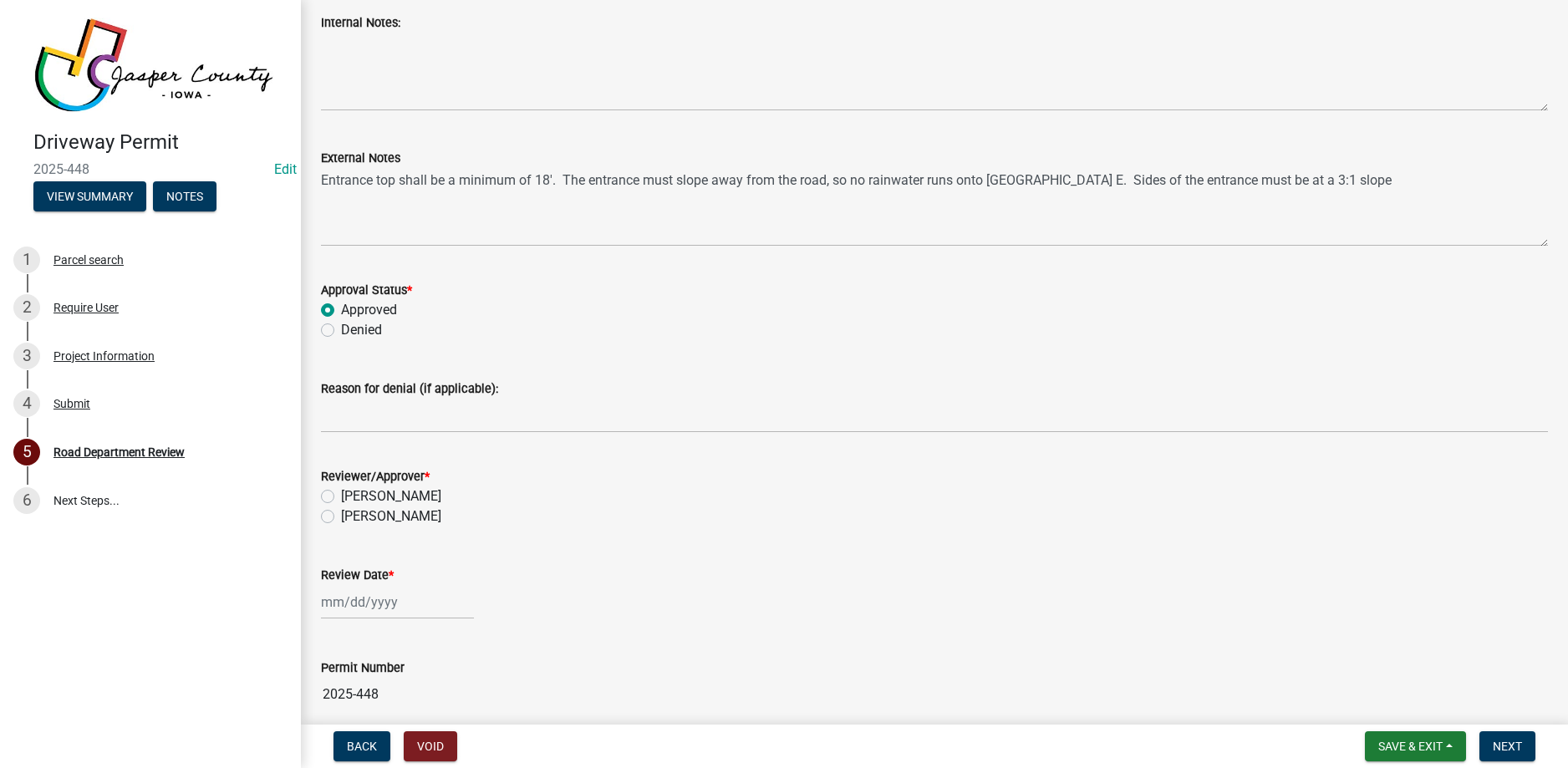
scroll to position [1671, 0]
click at [341, 520] on label "[PERSON_NAME]" at bounding box center [391, 515] width 100 height 20
click at [341, 516] on input "[PERSON_NAME]" at bounding box center [346, 510] width 11 height 11
radio input "true"
click at [380, 600] on div at bounding box center [398, 600] width 153 height 34
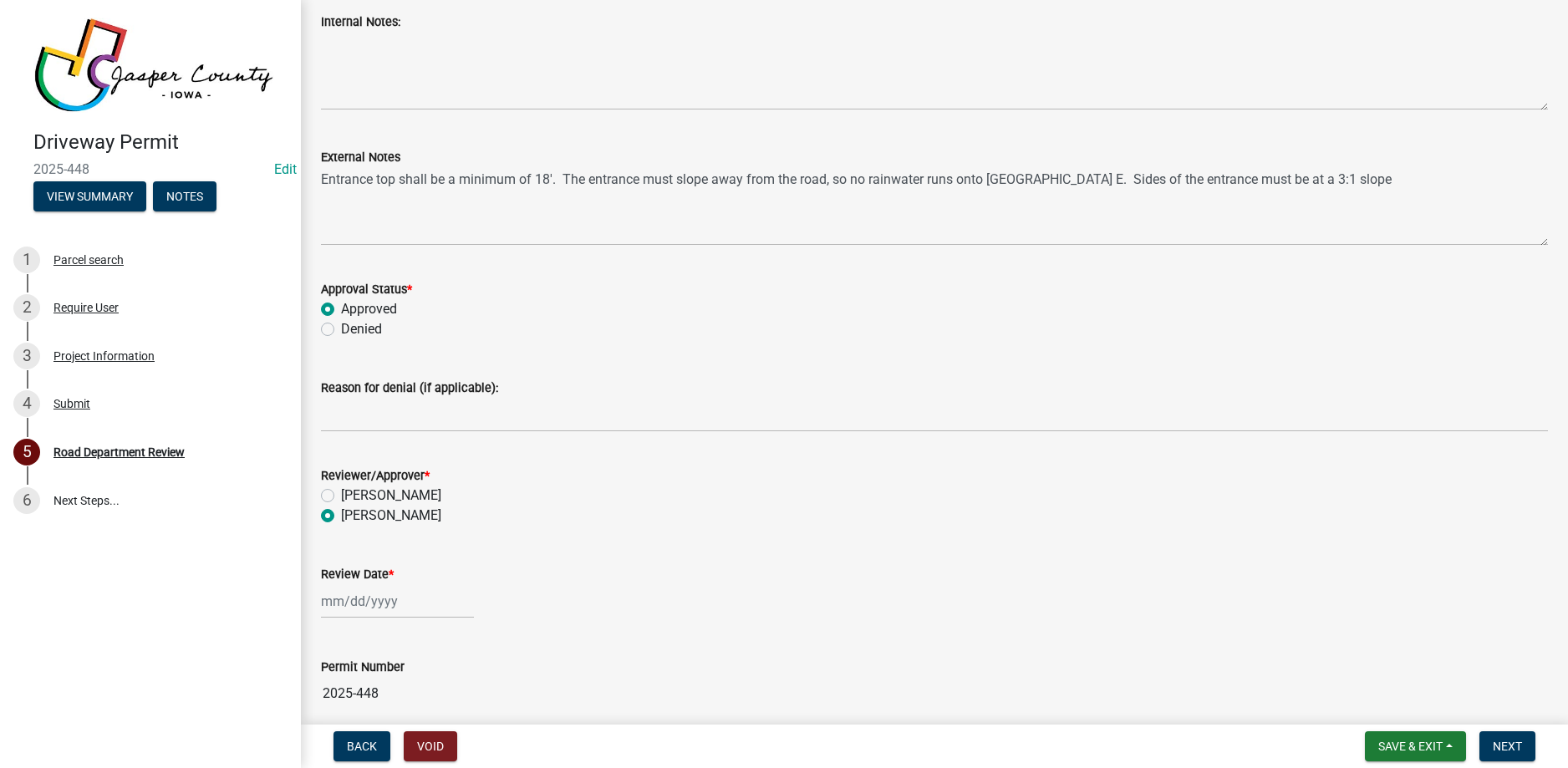
select select "8"
select select "2025"
click at [367, 510] on div "19" at bounding box center [364, 511] width 26 height 26
type input "[DATE]"
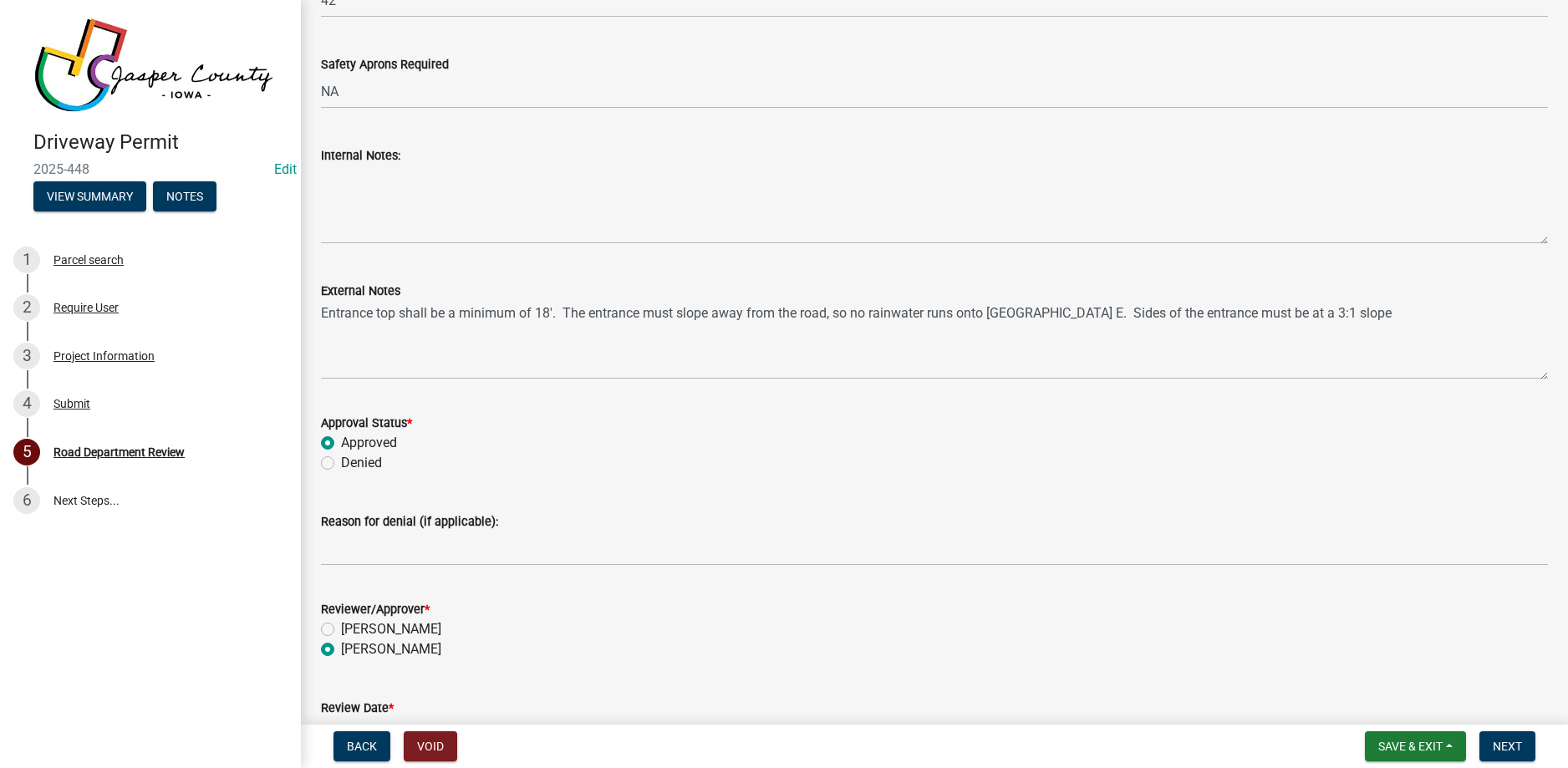
scroll to position [1575, 0]
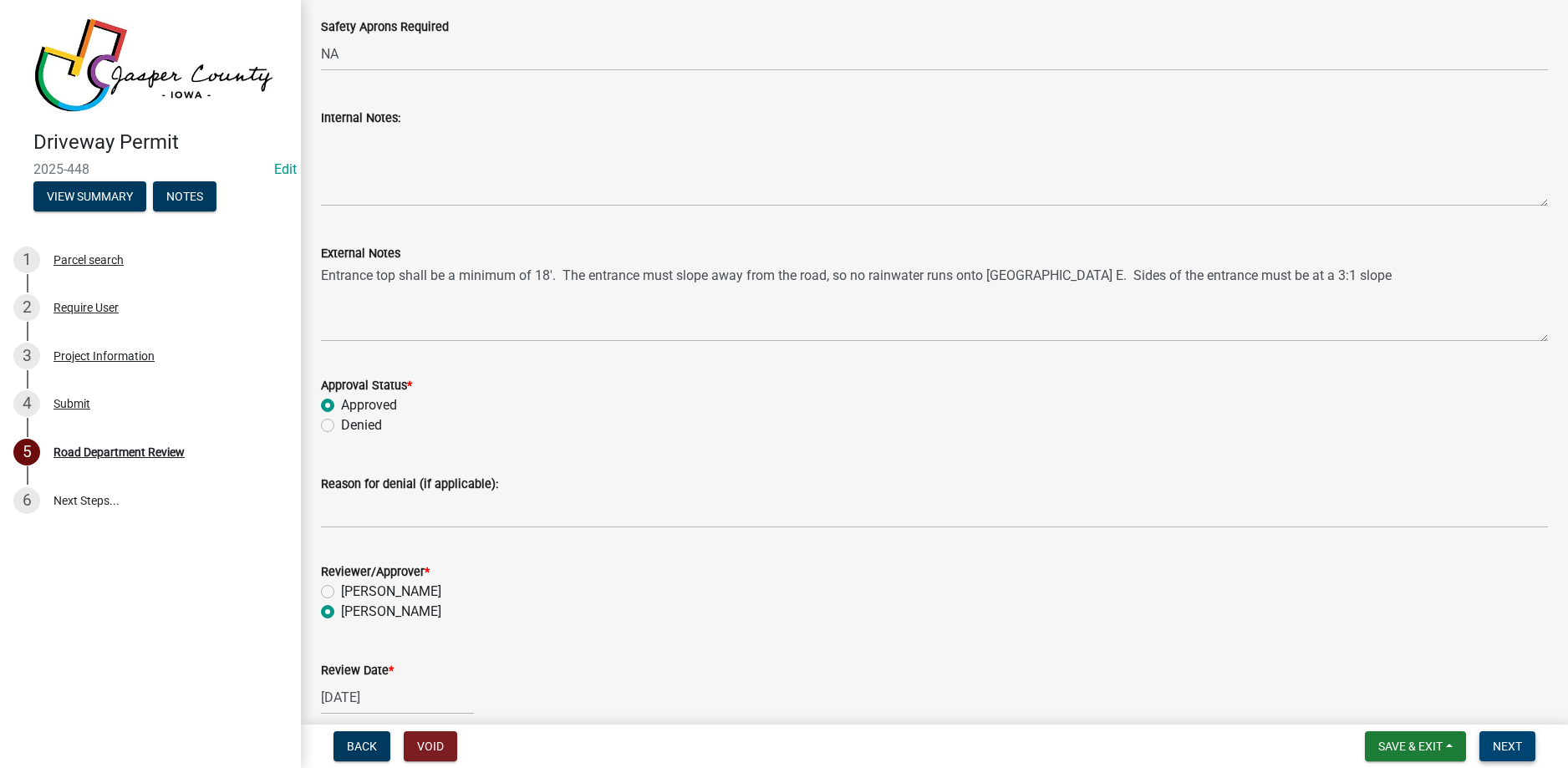
click at [1511, 747] on span "Next" at bounding box center [1508, 746] width 29 height 14
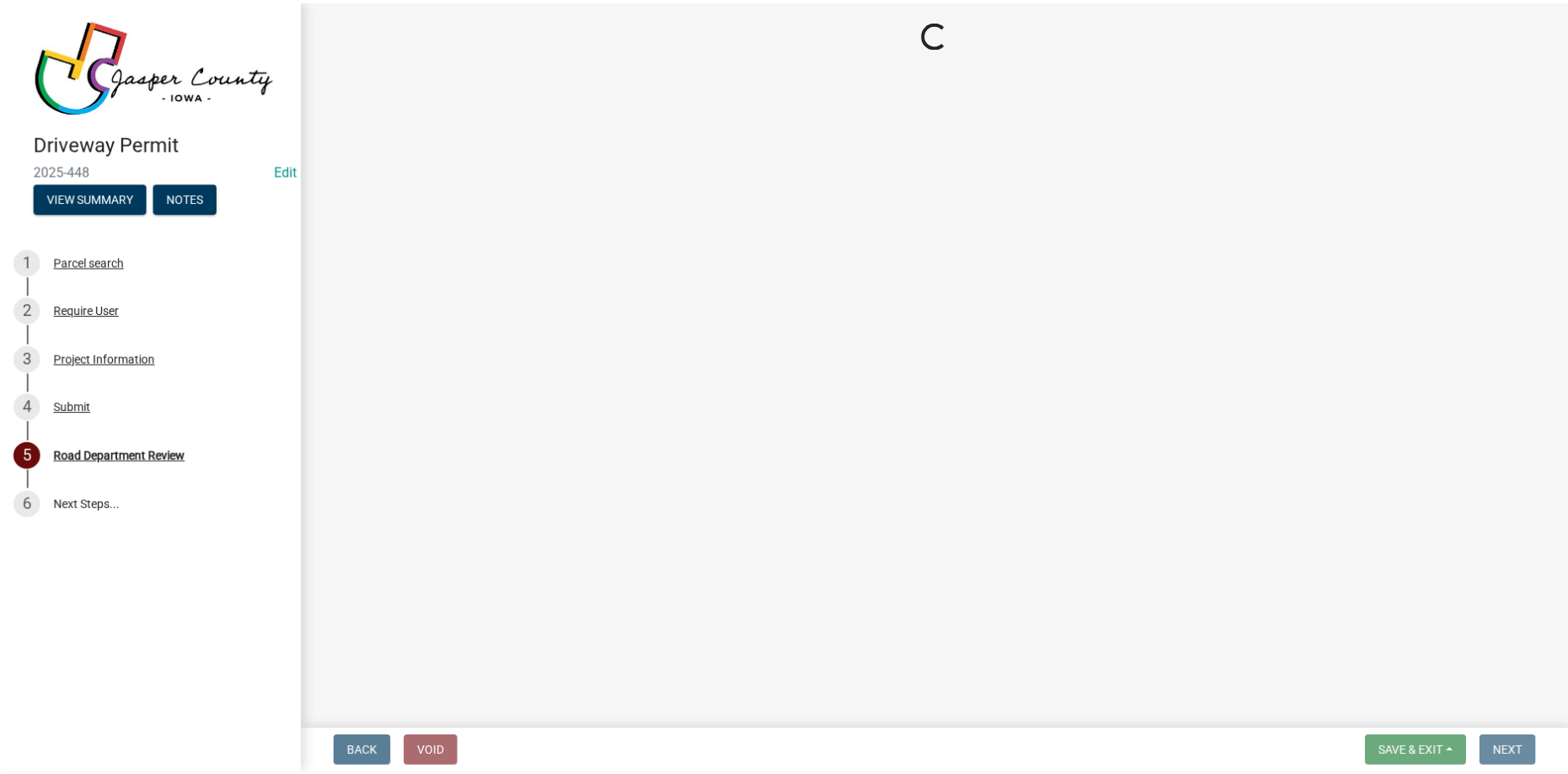
scroll to position [0, 0]
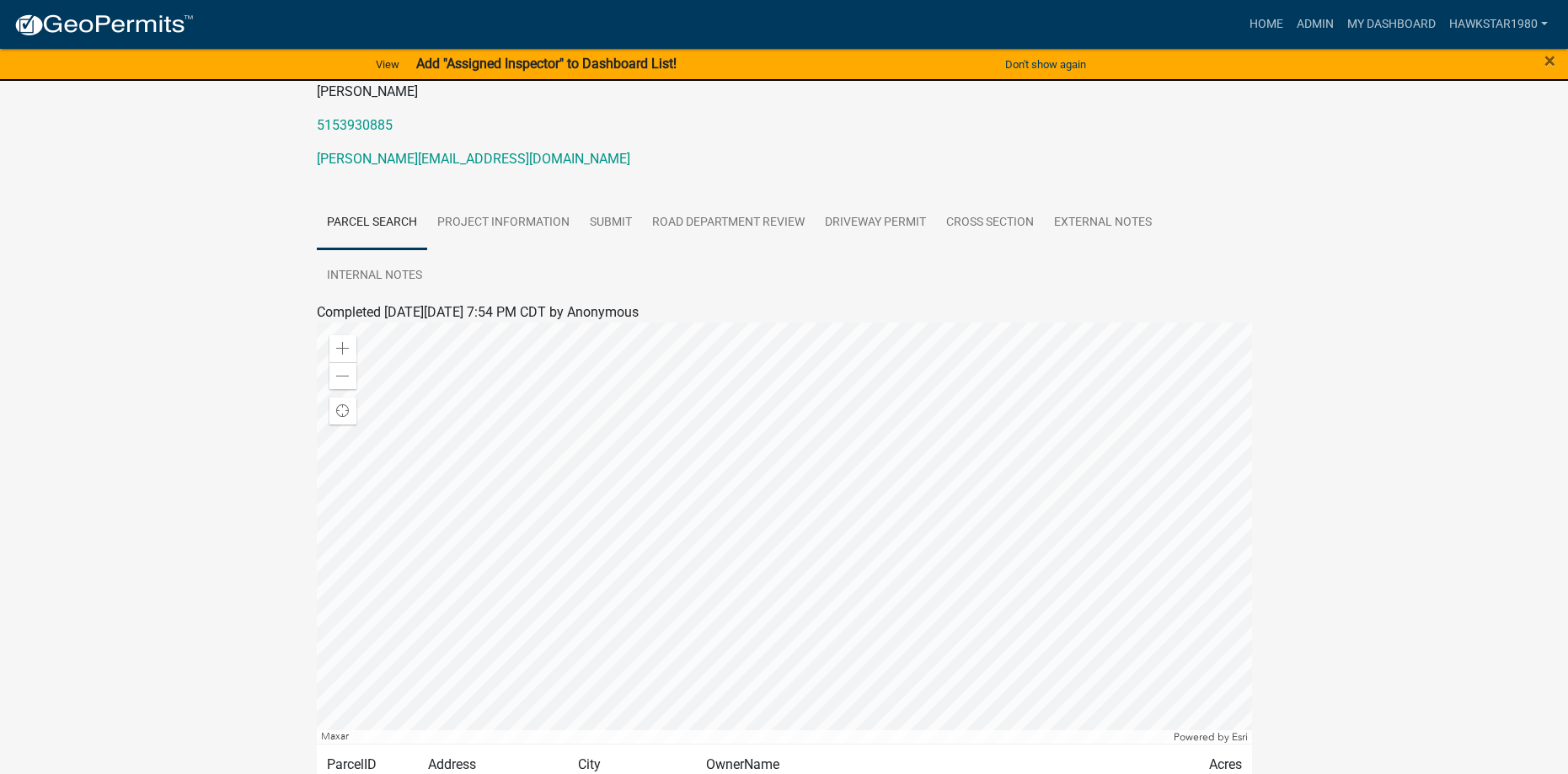
scroll to position [253, 0]
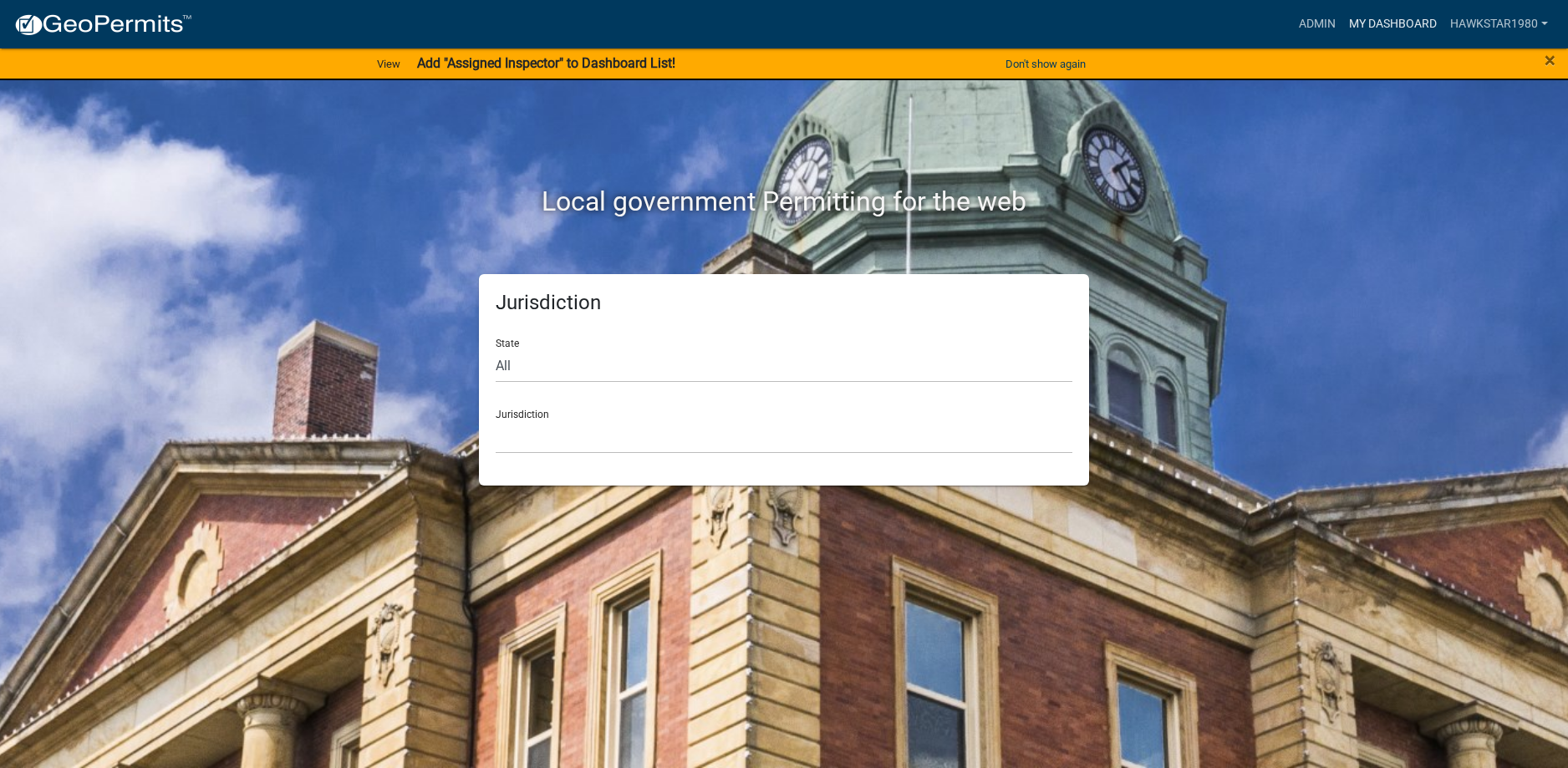
click at [1416, 24] on link "My Dashboard" at bounding box center [1393, 24] width 101 height 31
